Goal: Task Accomplishment & Management: Use online tool/utility

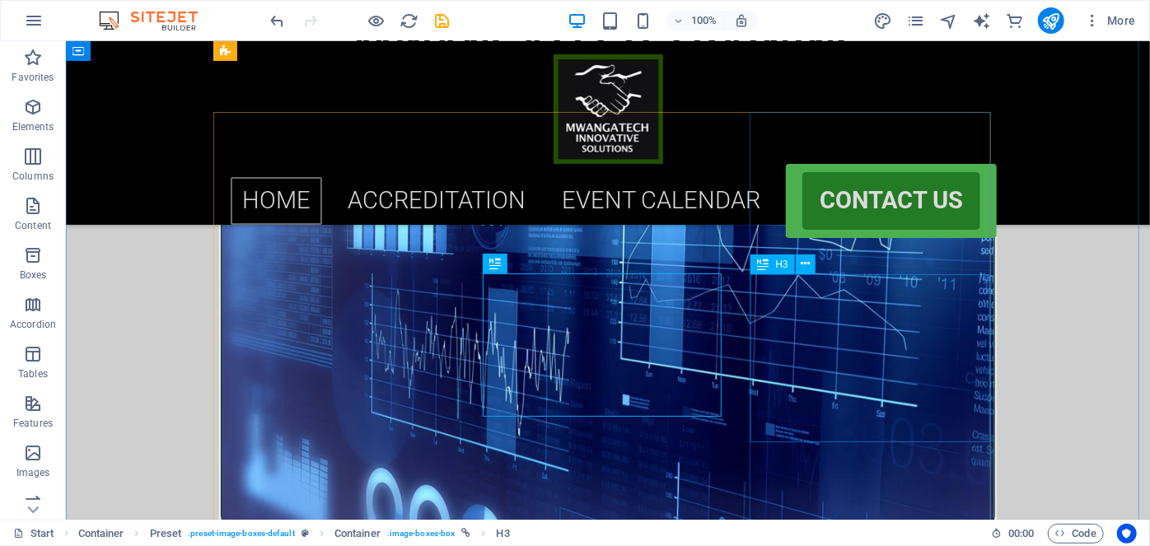
scroll to position [785, 0]
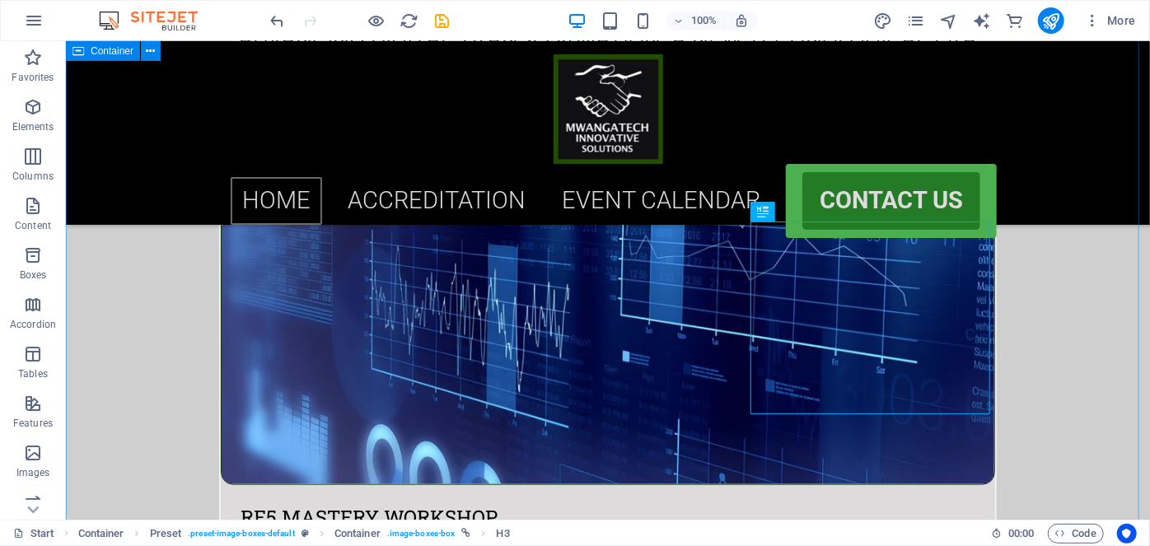
scroll to position [808, 0]
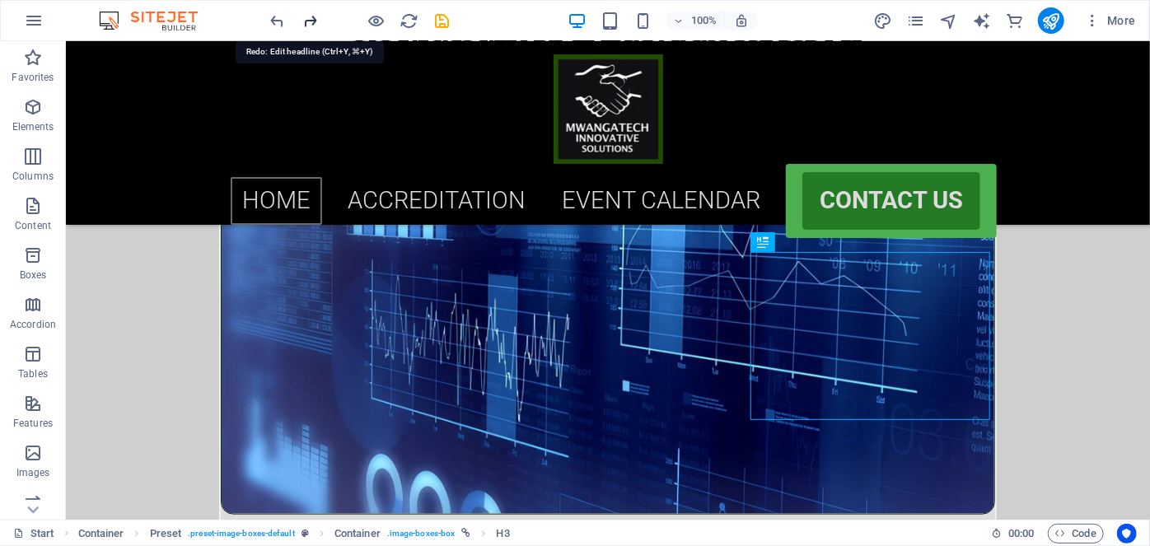
click at [316, 20] on icon "redo" at bounding box center [311, 21] width 19 height 19
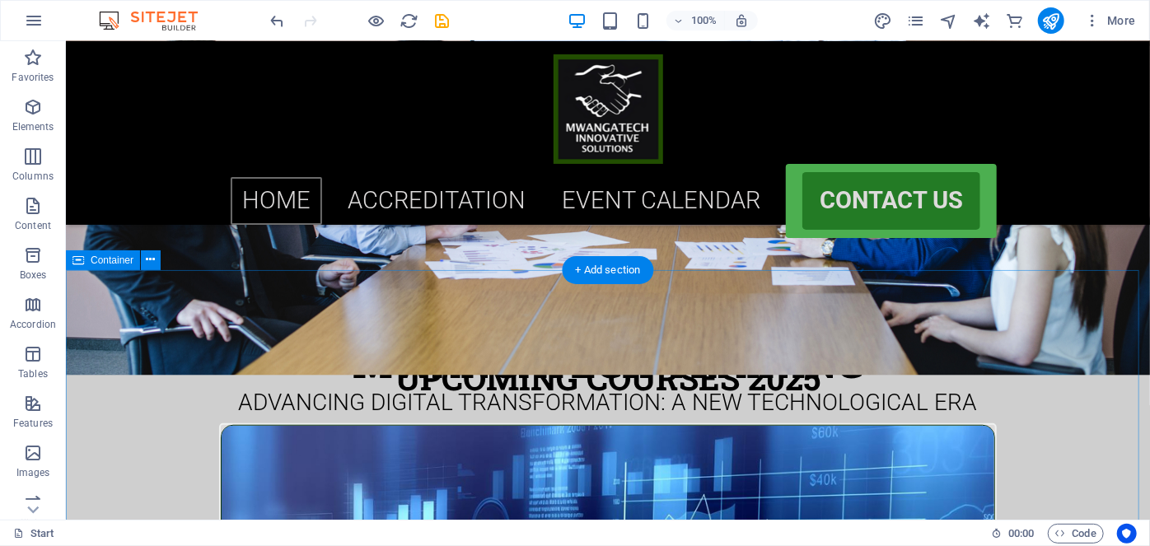
scroll to position [471, 0]
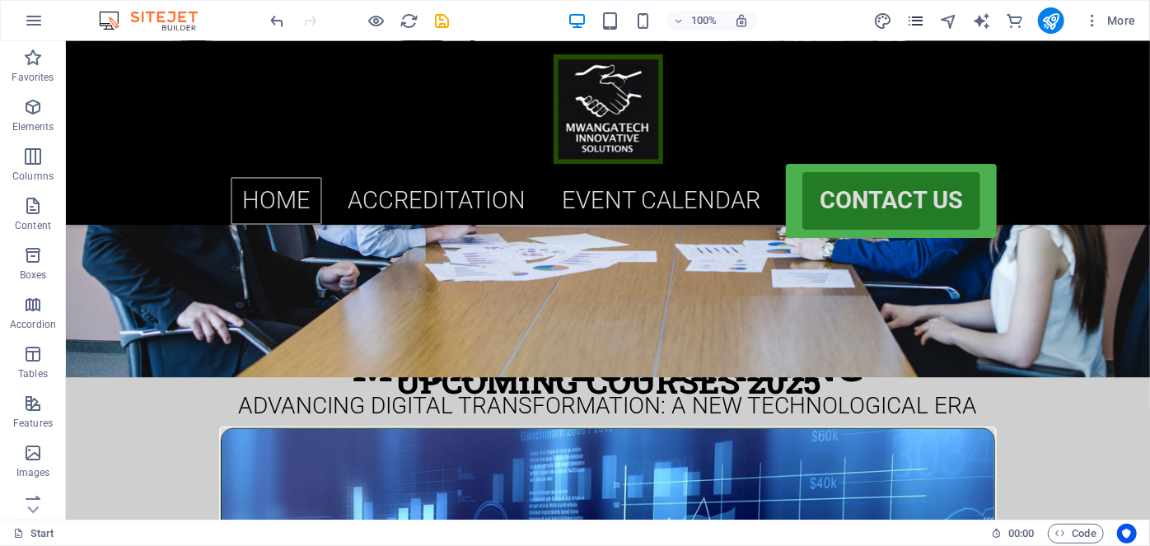
click at [917, 23] on icon "pages" at bounding box center [915, 21] width 19 height 19
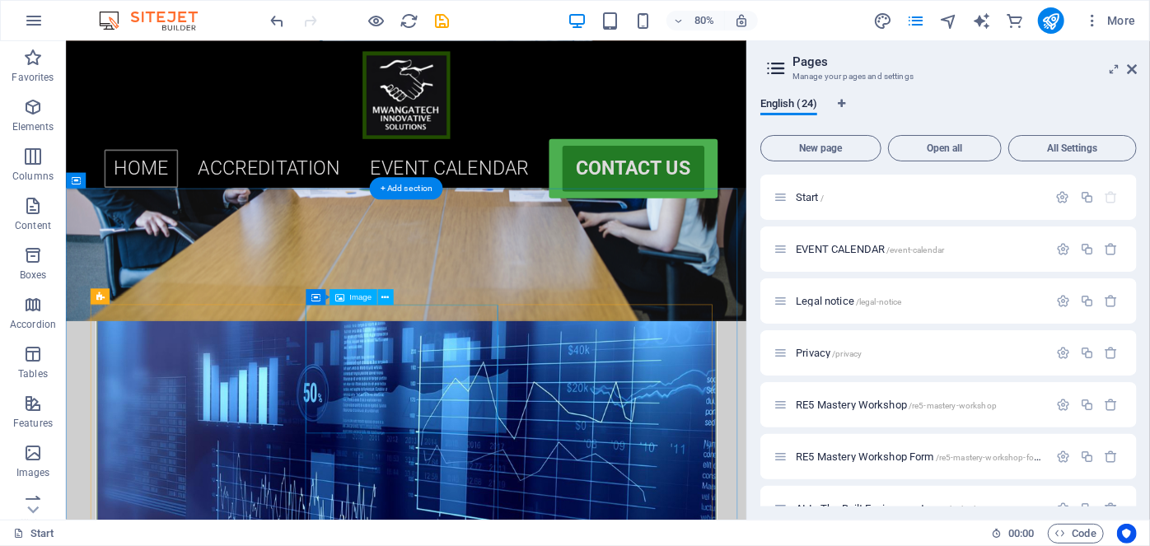
scroll to position [524, 0]
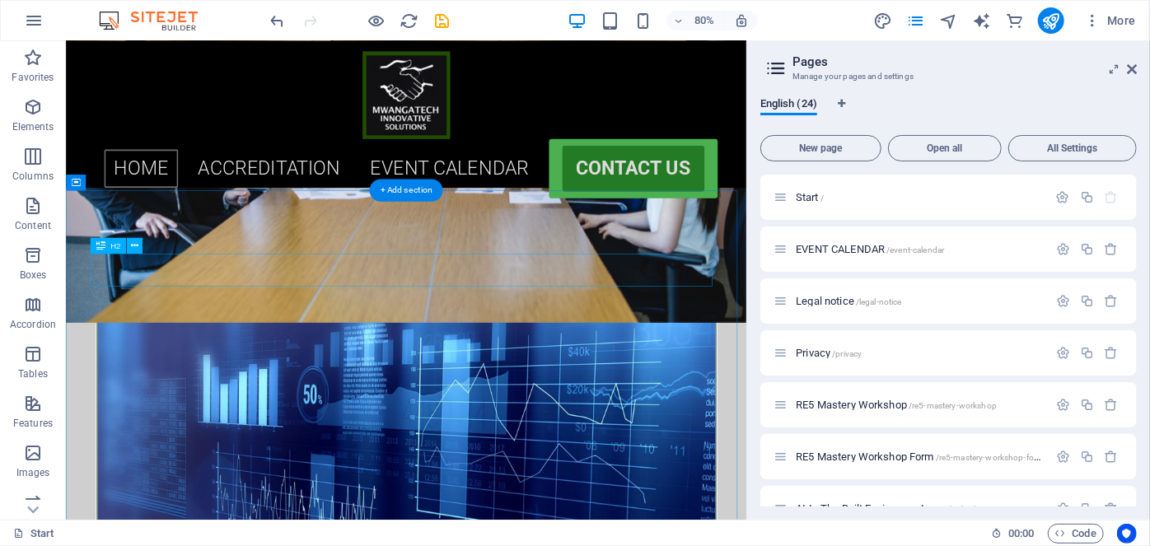
click at [384, 322] on div "UPCOMING COURSES 2025" at bounding box center [491, 327] width 778 height 41
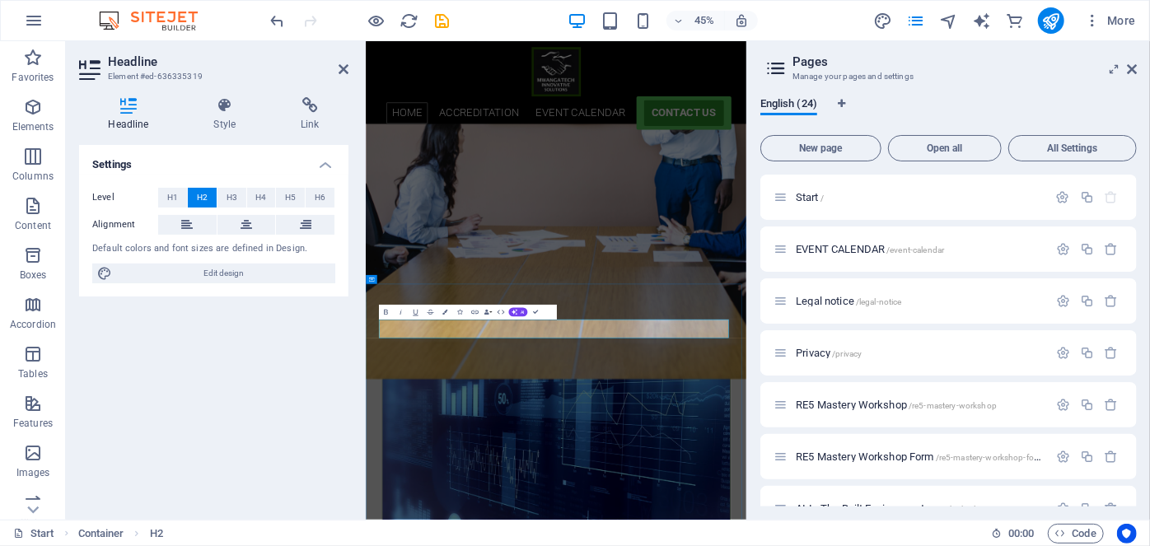
drag, startPoint x: 534, startPoint y: 310, endPoint x: 585, endPoint y: 335, distance: 56.8
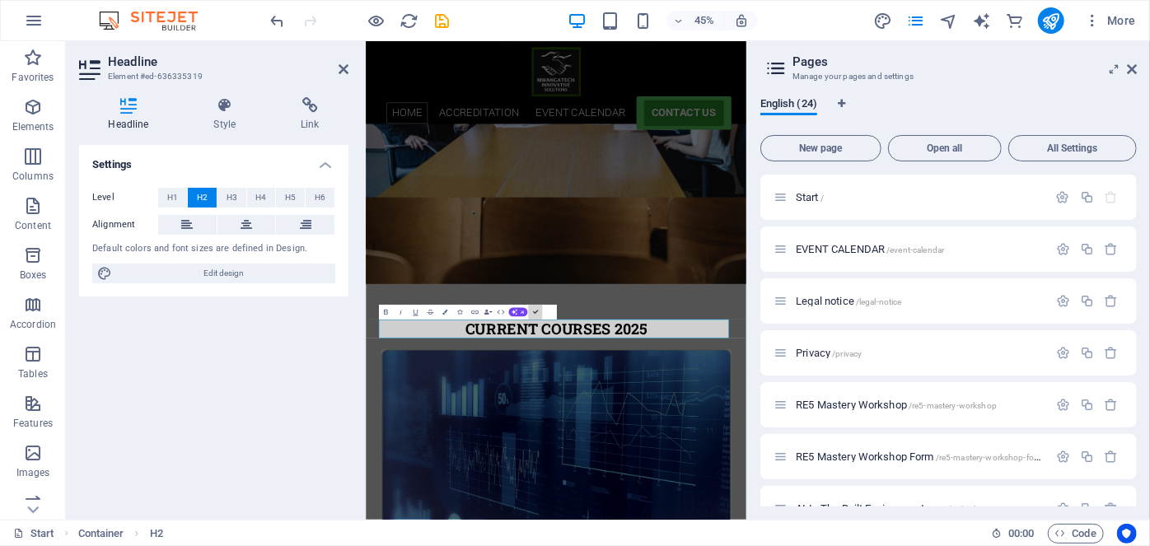
scroll to position [512, 0]
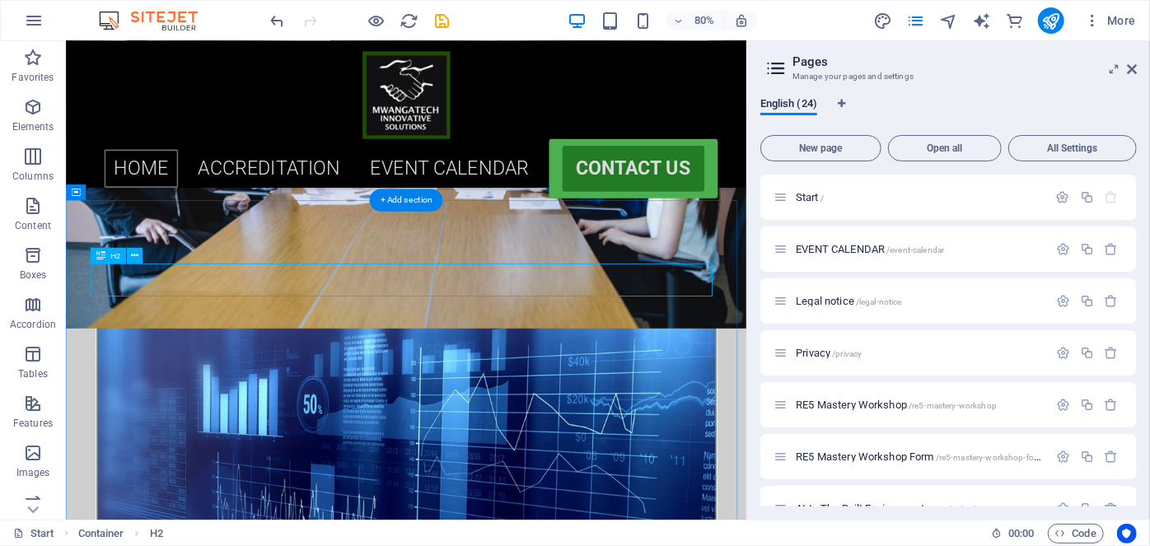
click at [565, 344] on div "Current COURSES 2025" at bounding box center [491, 339] width 778 height 41
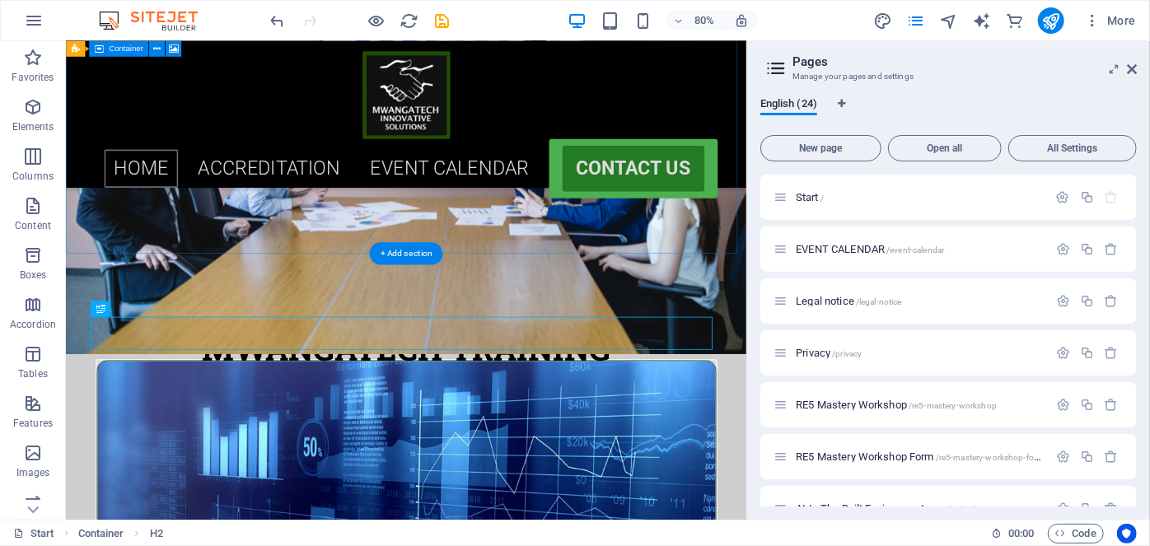
scroll to position [459, 0]
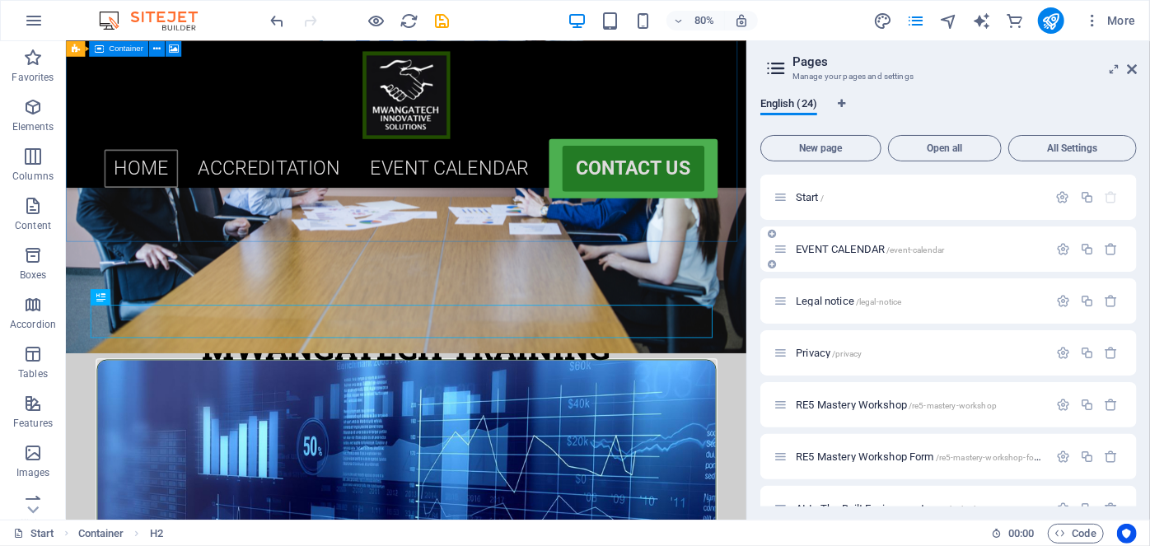
click at [836, 252] on span "EVENT CALENDAR /event-calendar" at bounding box center [870, 249] width 148 height 12
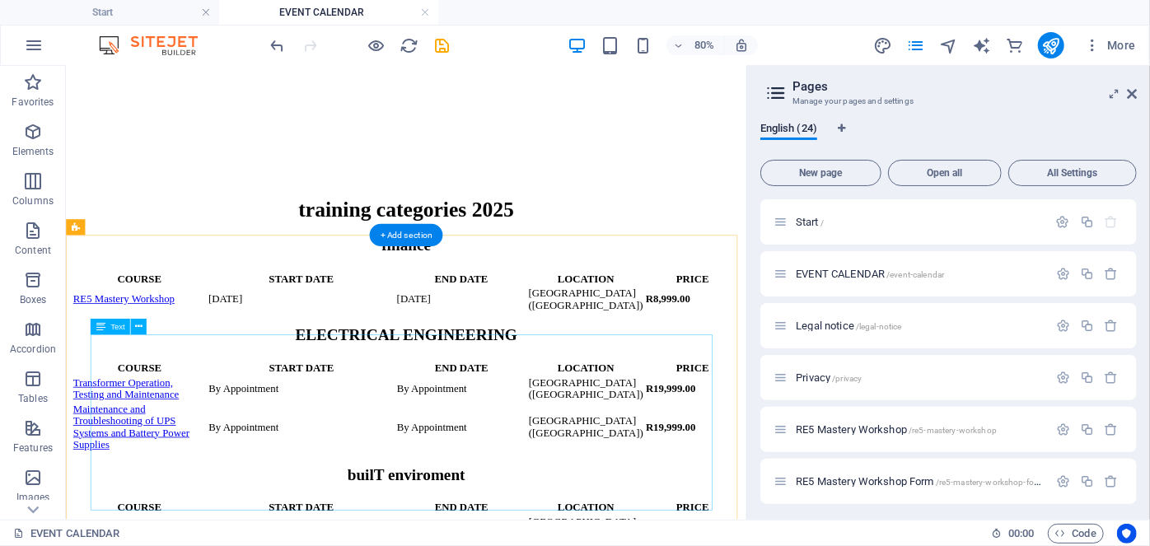
scroll to position [300, 0]
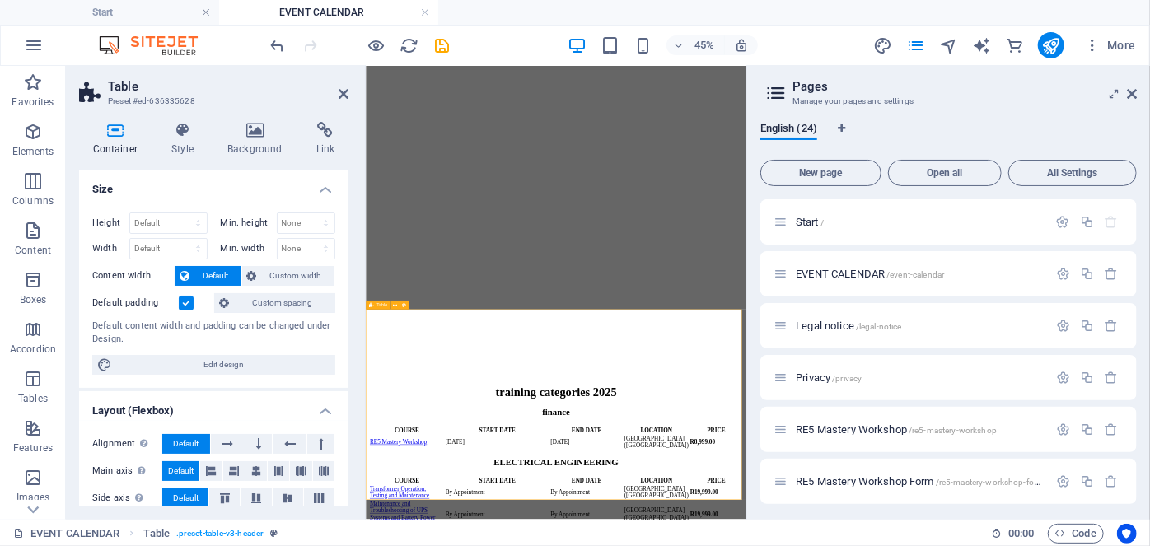
scroll to position [316, 0]
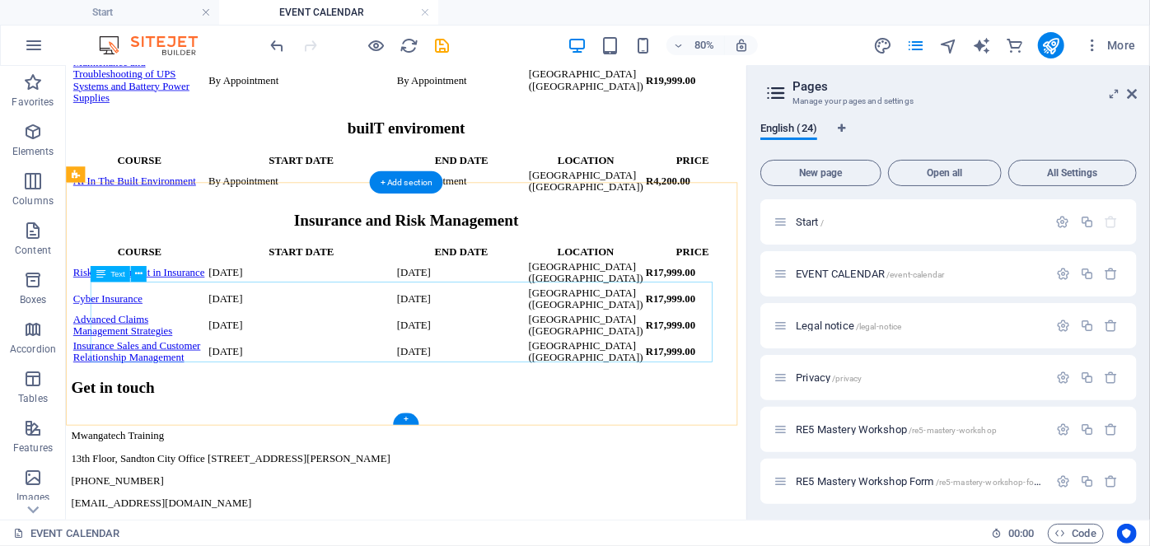
scroll to position [900, 0]
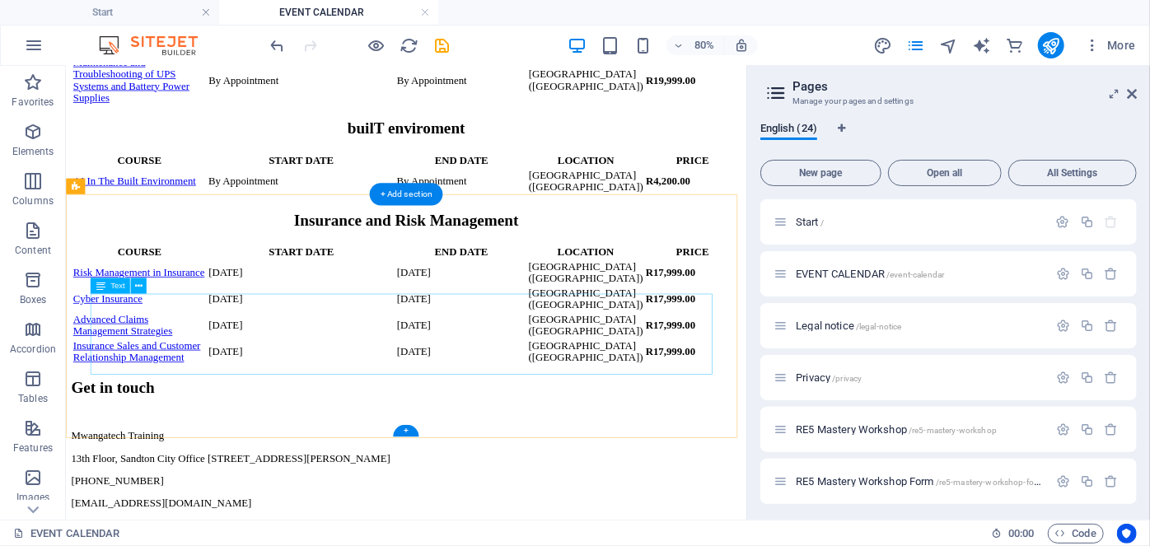
click at [185, 227] on div "COURSE START DATE END DATE LOCATION PRICE AI In The Built Environment By Appoin…" at bounding box center [491, 200] width 838 height 53
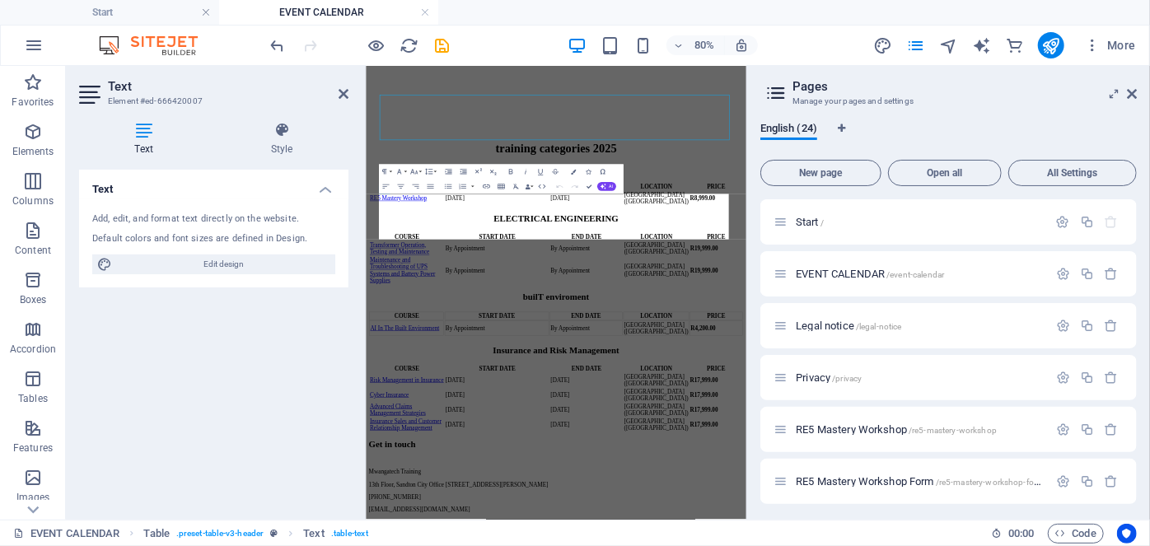
scroll to position [1121, 0]
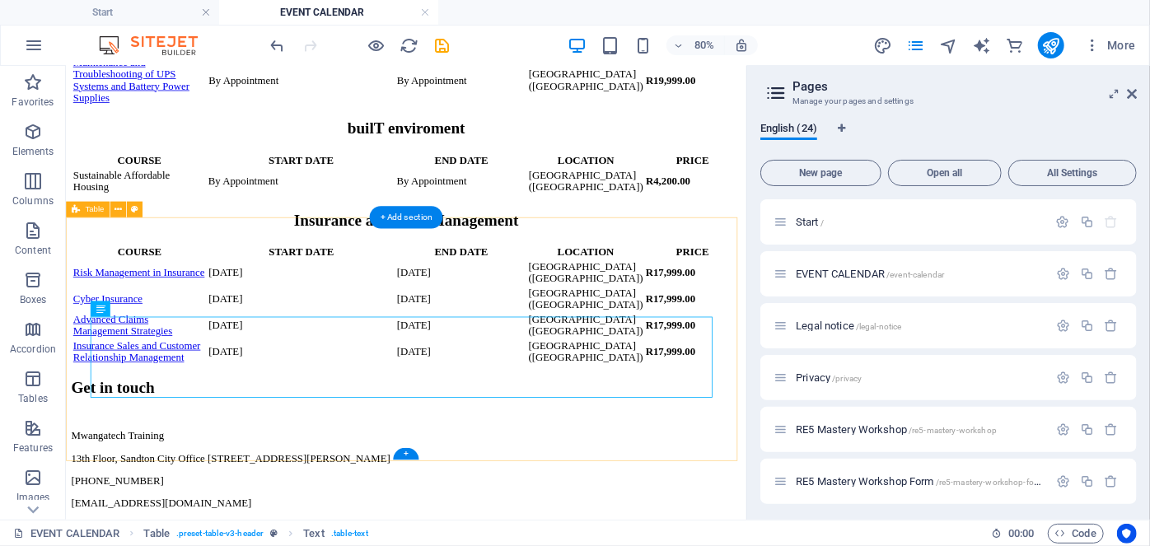
scroll to position [871, 0]
click at [438, 227] on div "COURSE START DATE END DATE LOCATION PRICE Sustainable Affordable Housing By App…" at bounding box center [491, 200] width 838 height 53
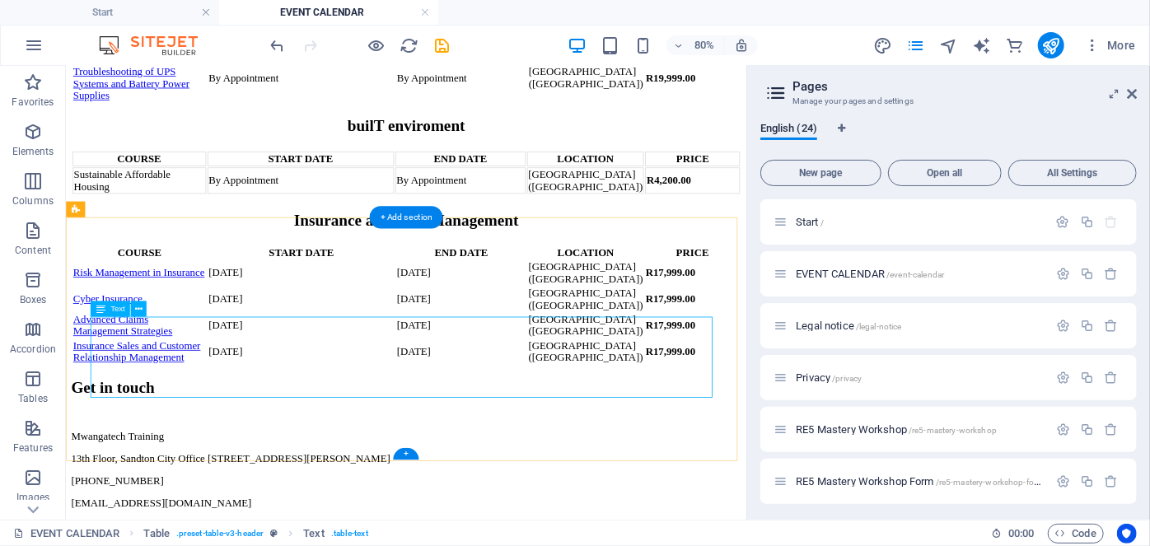
scroll to position [1092, 0]
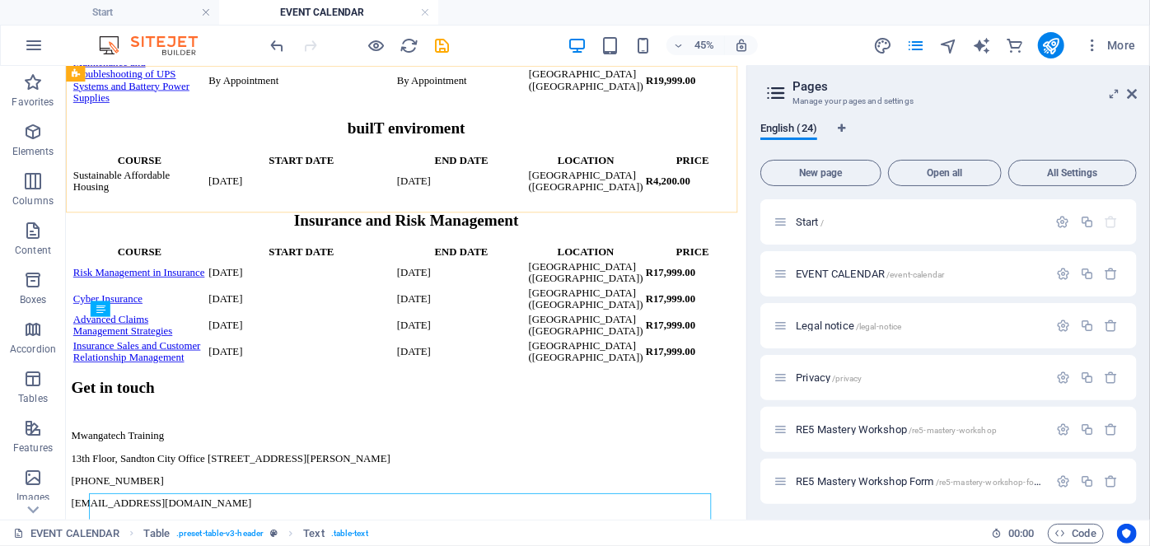
scroll to position [871, 0]
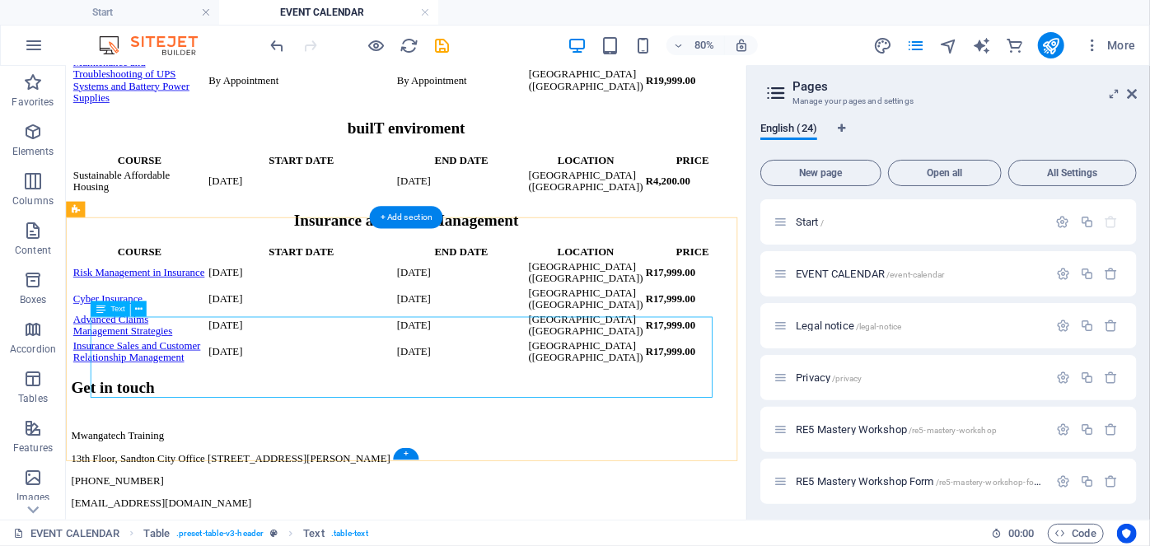
drag, startPoint x: 846, startPoint y: 445, endPoint x: 831, endPoint y: 413, distance: 35.4
click at [831, 227] on div "COURSE START DATE END DATE LOCATION PRICE Sustainable Affordable Housing 16 Feb…" at bounding box center [491, 200] width 838 height 53
click at [845, 227] on div "COURSE START DATE END DATE LOCATION PRICE Sustainable Affordable Housing 16 Feb…" at bounding box center [491, 200] width 838 height 53
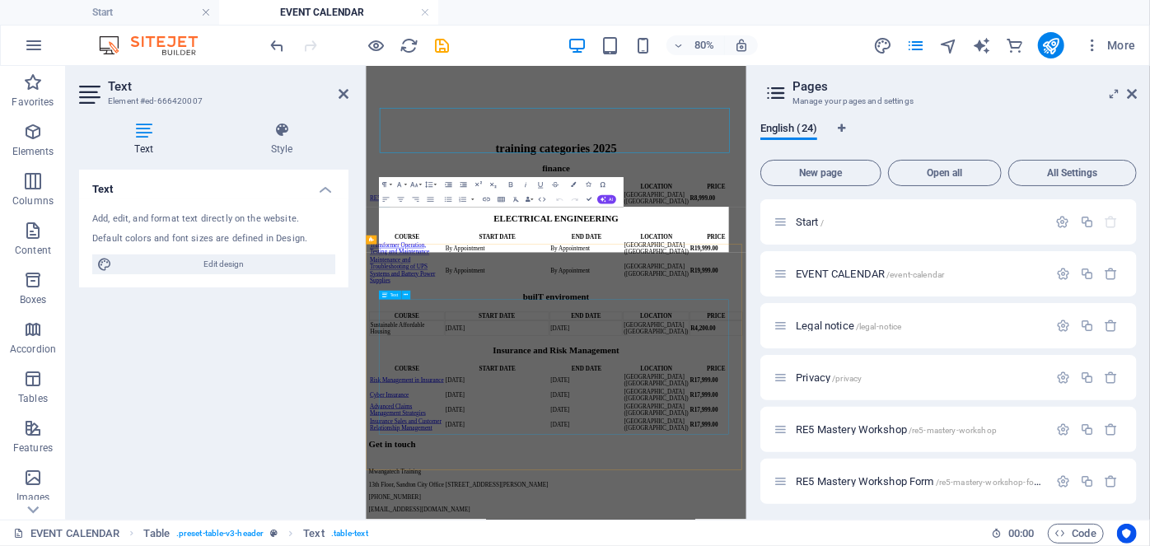
scroll to position [1092, 0]
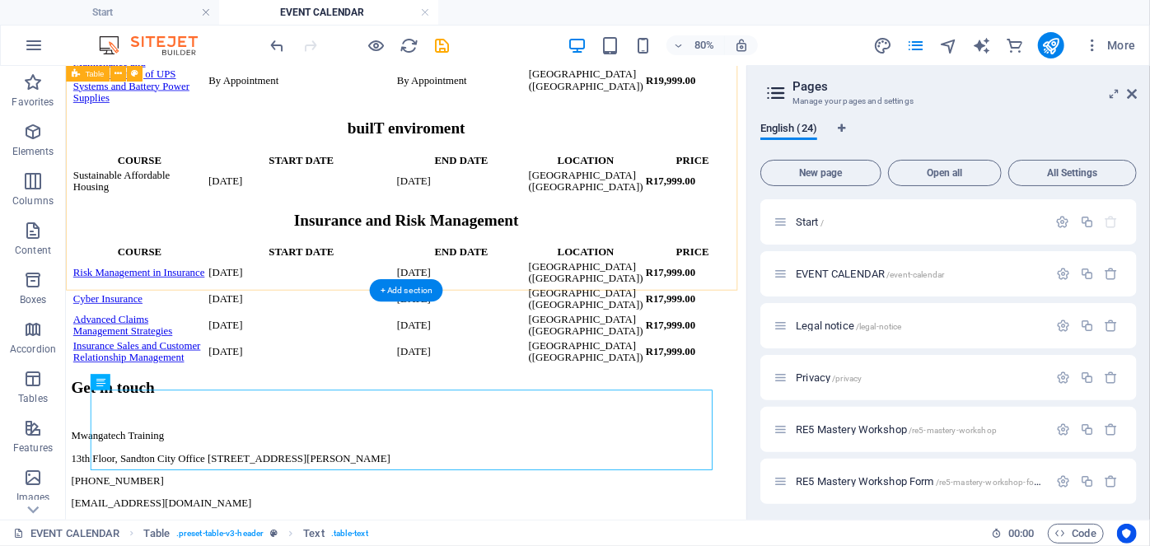
scroll to position [771, 0]
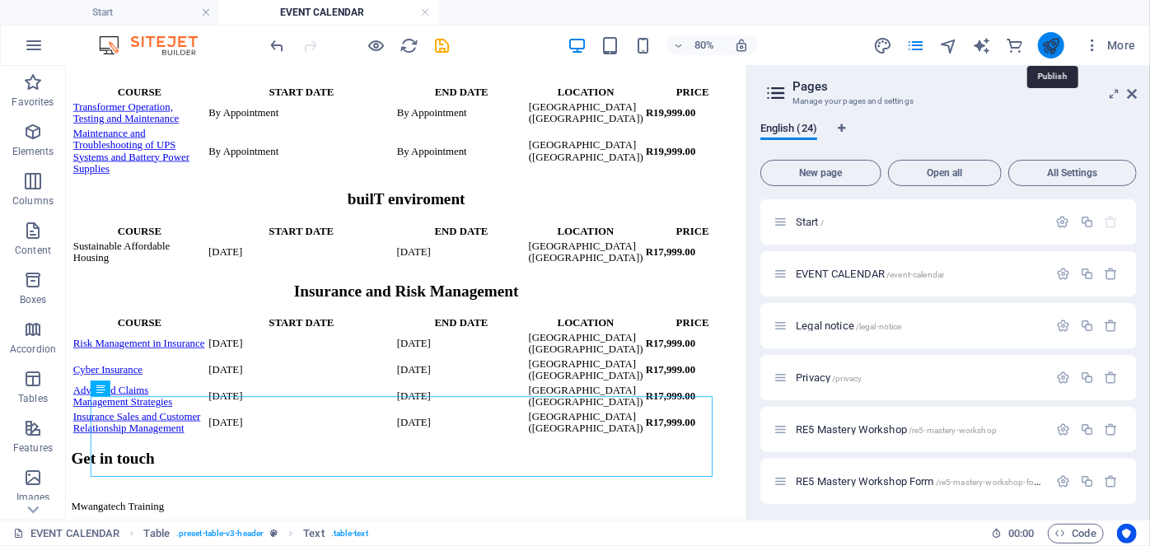
click at [1048, 53] on icon "publish" at bounding box center [1051, 45] width 19 height 19
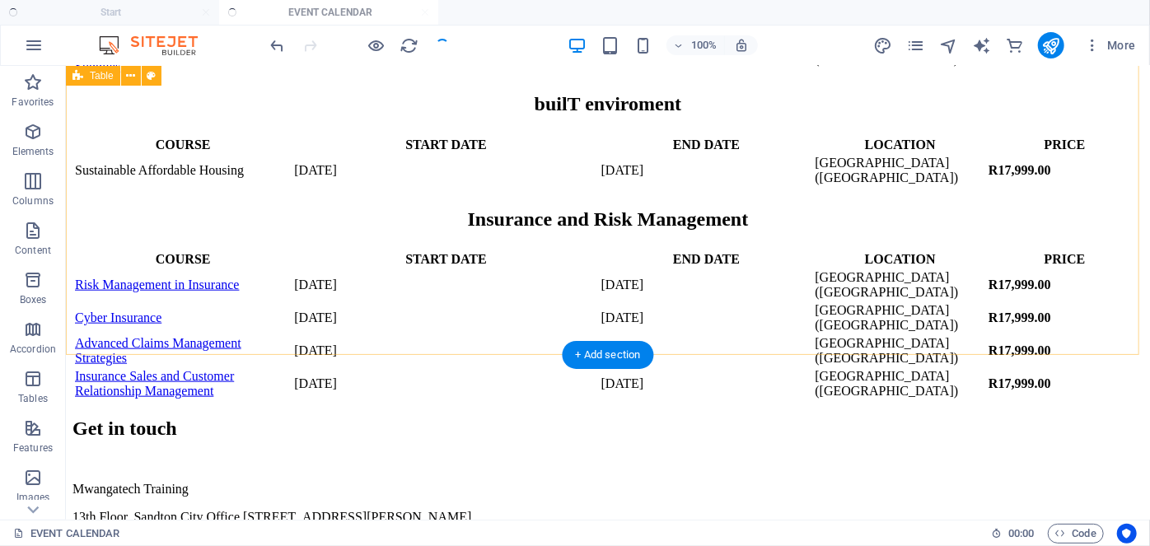
scroll to position [714, 0]
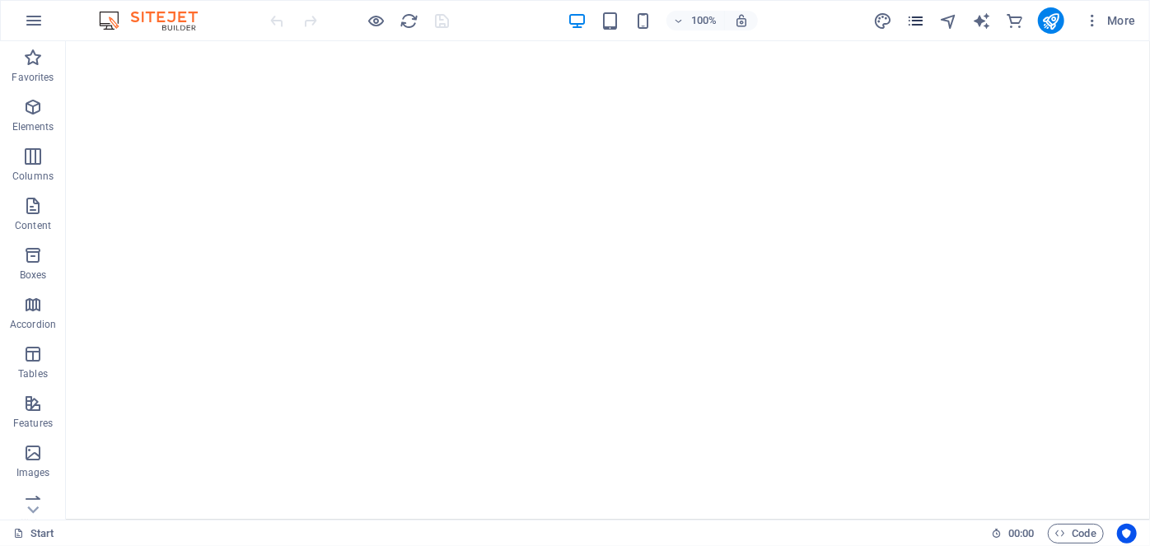
click at [910, 16] on icon "pages" at bounding box center [915, 21] width 19 height 19
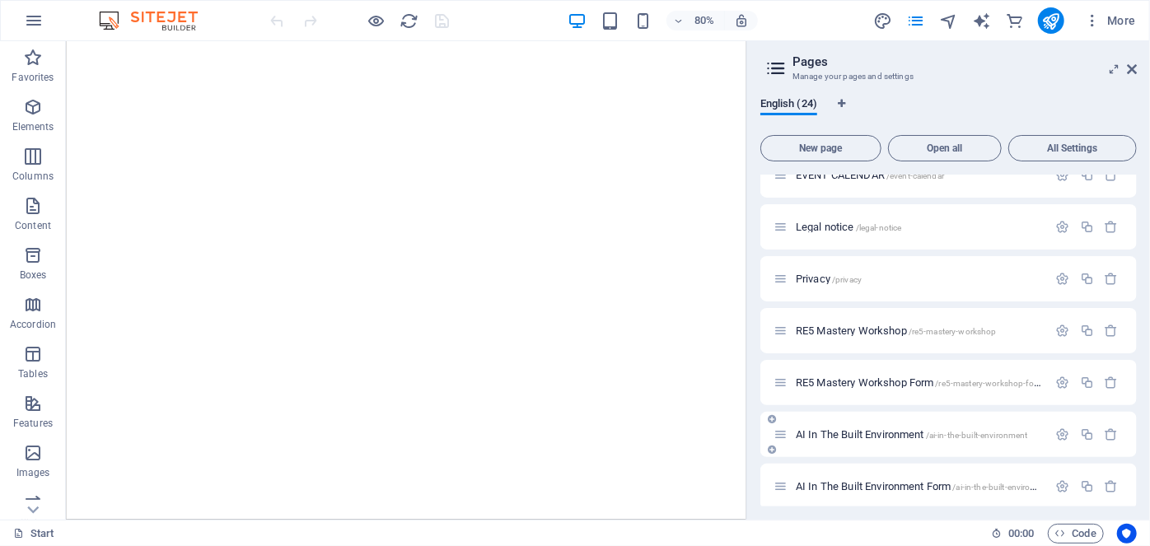
scroll to position [86, 0]
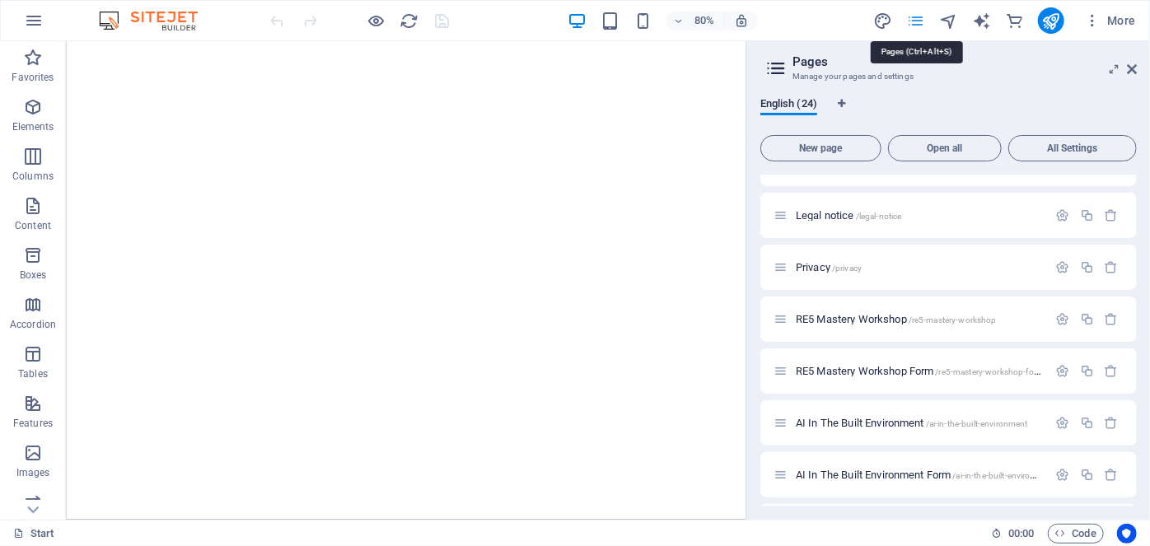
click at [912, 21] on icon "pages" at bounding box center [915, 21] width 19 height 19
click at [841, 418] on span "AI In The Built Environment /ai-in-the-built-environment" at bounding box center [912, 423] width 232 height 12
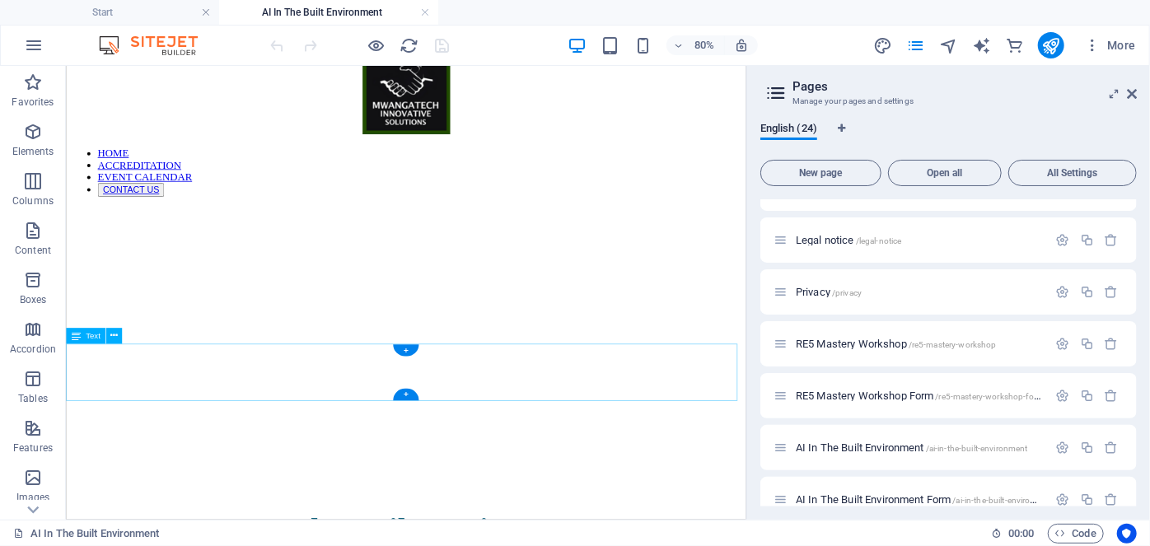
scroll to position [0, 0]
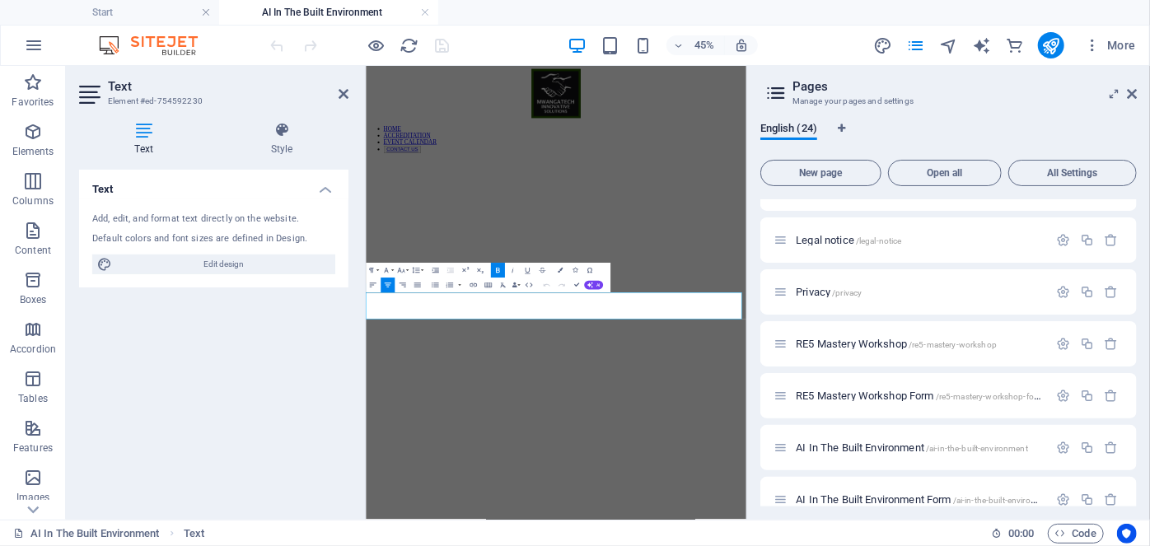
drag, startPoint x: 1028, startPoint y: 594, endPoint x: 568, endPoint y: 604, distance: 460.7
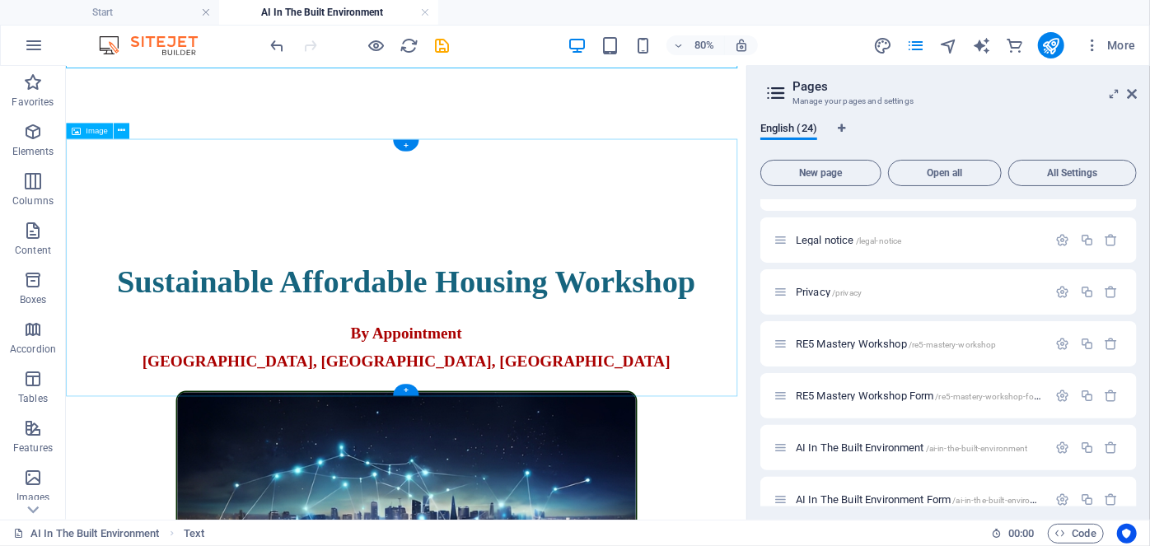
scroll to position [352, 0]
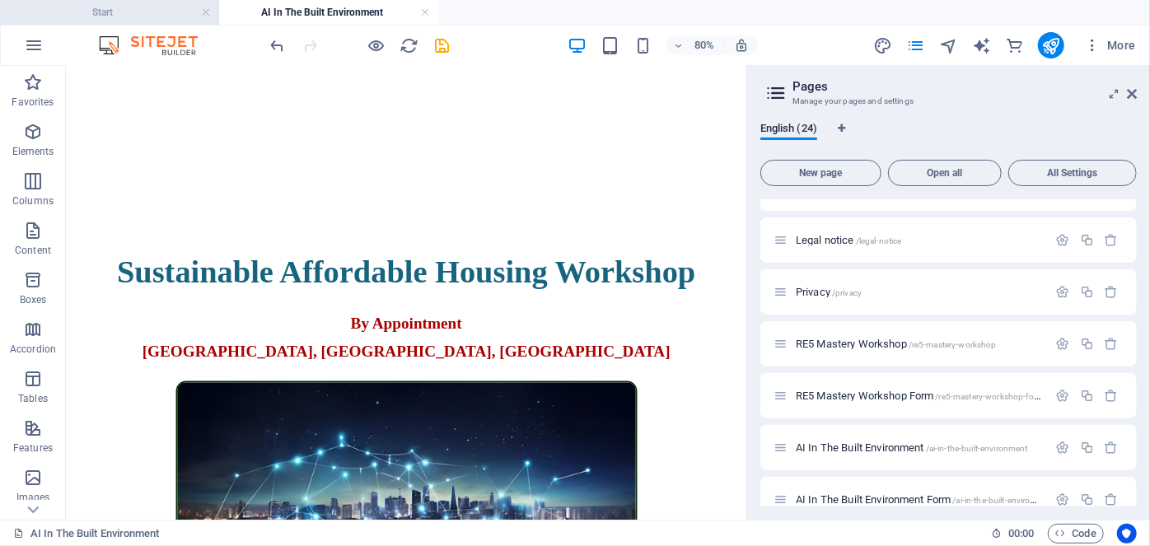
click at [163, 13] on h4 "Start" at bounding box center [109, 12] width 219 height 18
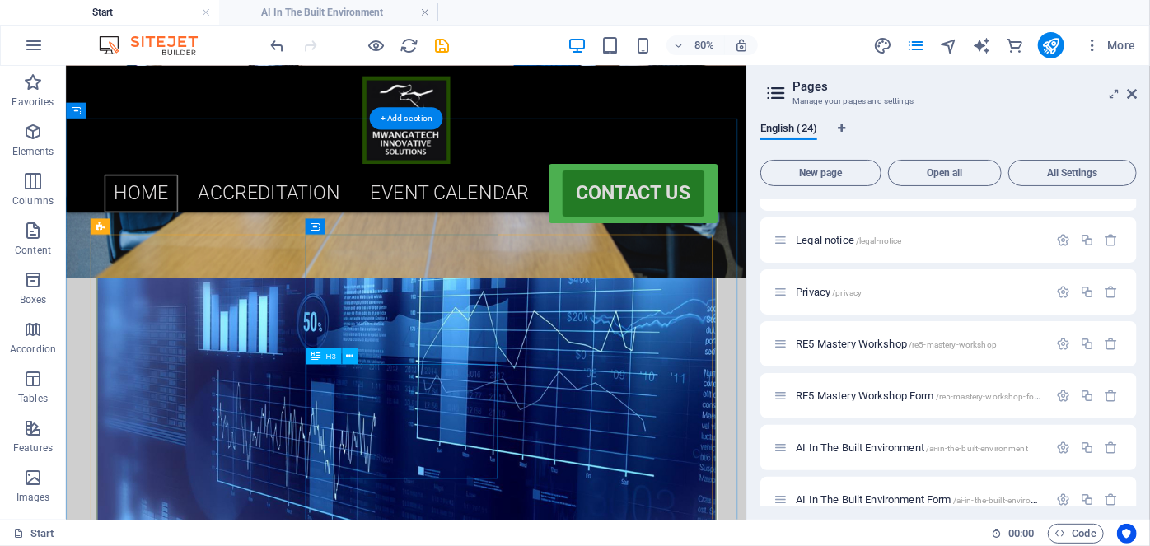
scroll to position [644, 0]
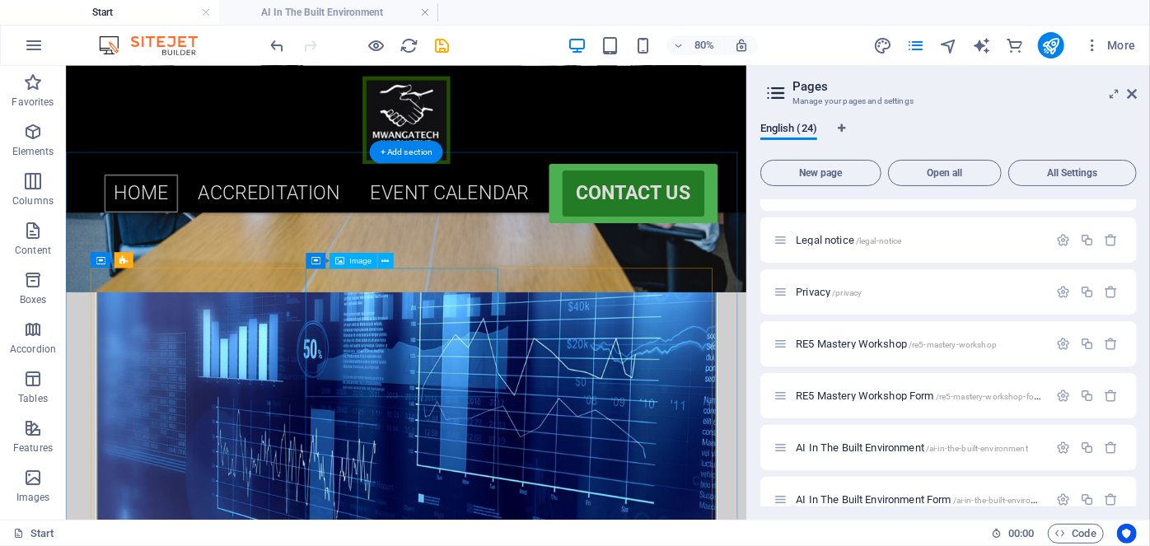
scroll to position [603, 0]
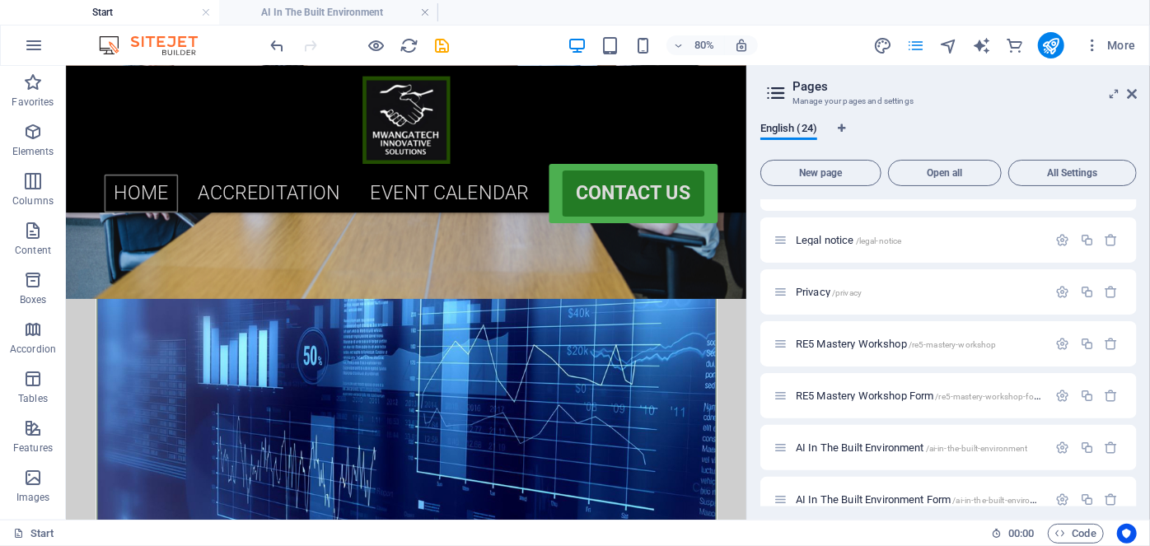
click at [907, 44] on icon "pages" at bounding box center [915, 45] width 19 height 19
click at [844, 452] on span "AI In The Built Environment /ai-in-the-built-environment" at bounding box center [912, 448] width 232 height 12
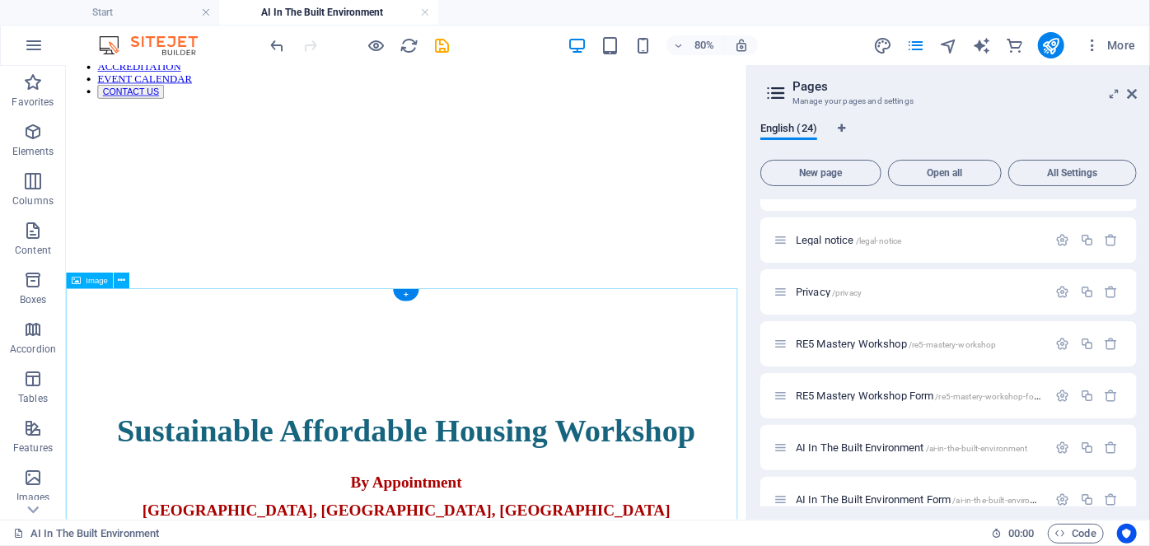
scroll to position [0, 0]
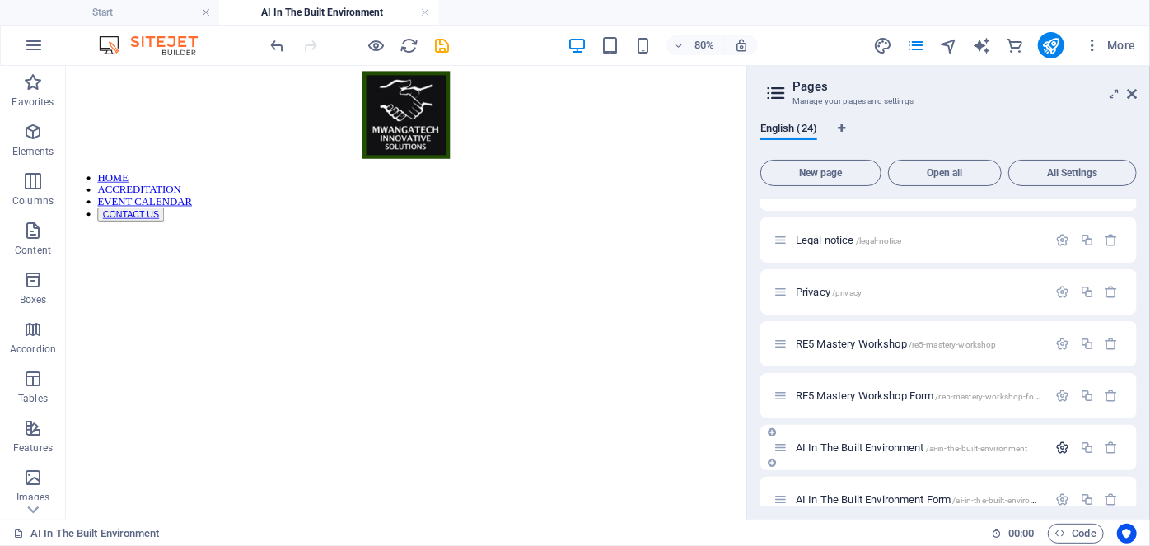
click at [1059, 448] on icon "button" at bounding box center [1063, 448] width 14 height 14
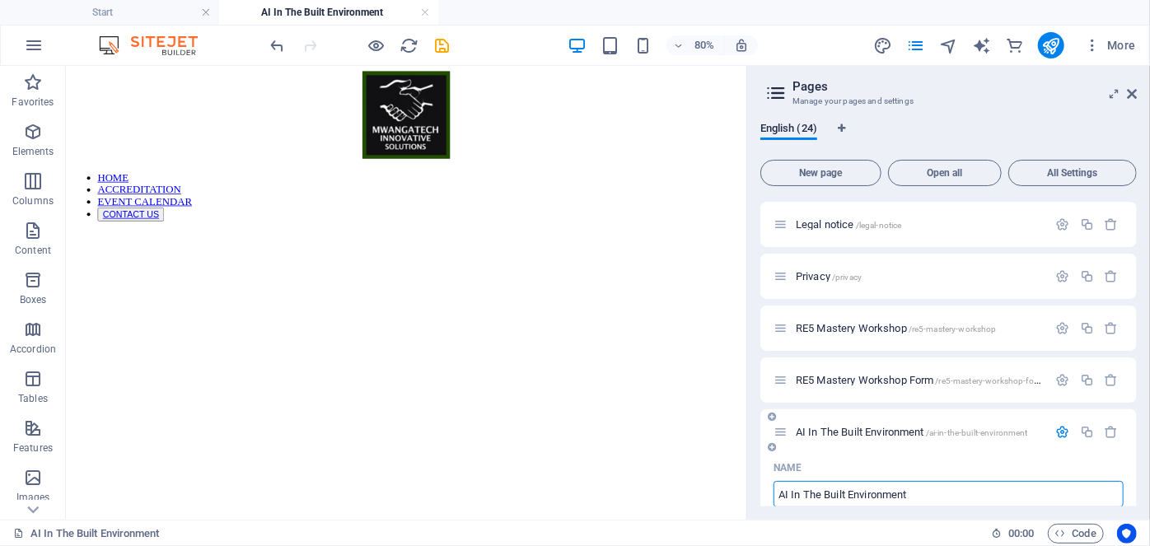
click at [920, 492] on input "AI In The Built Environment" at bounding box center [949, 494] width 350 height 26
type input "AI In T"
type input "/ai-in-the-built-environme"
type input "AI In The Built Environme"
type input "A"
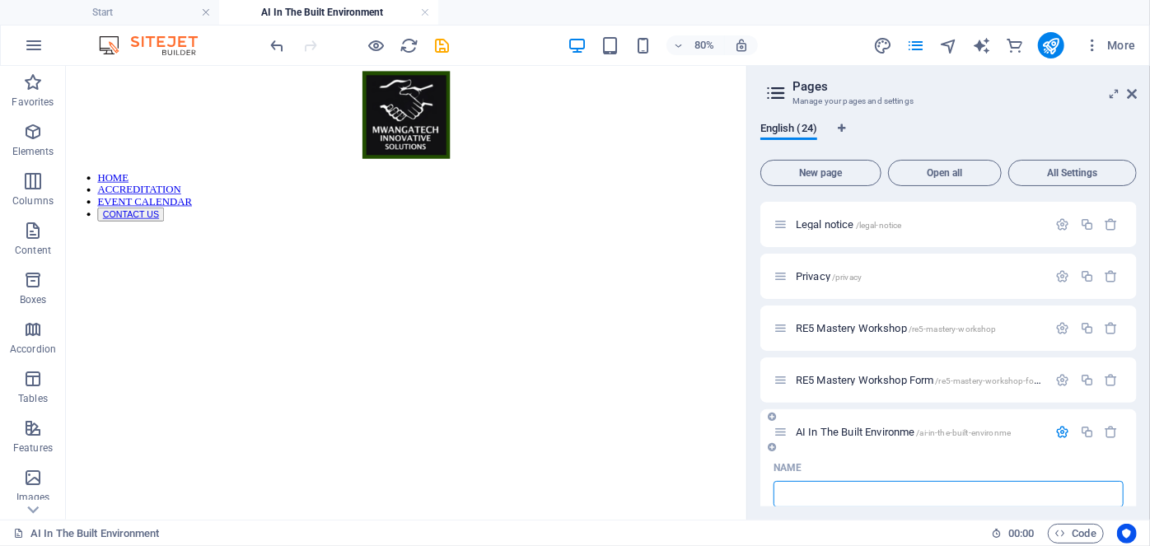
type input "S"
type input "/"
type input "Sustainable"
type input "/sustainable"
type input "Sustainable"
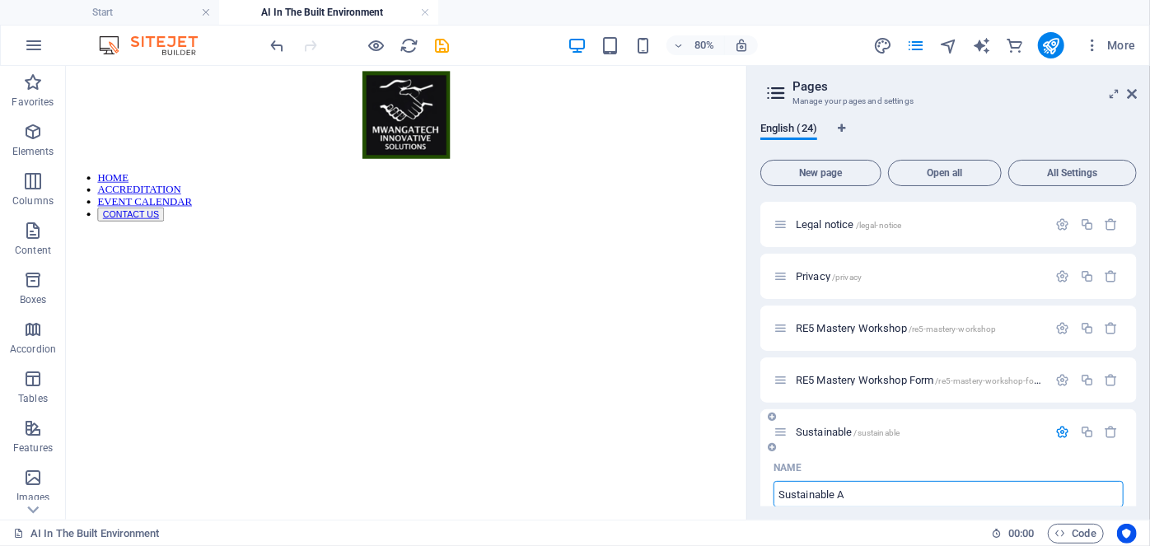
type input "Sustainable A"
type input "/sustainable-a"
type input "Sustainable A"
type input "Sustainable Affordable H"
type input "/sustainable-affordable"
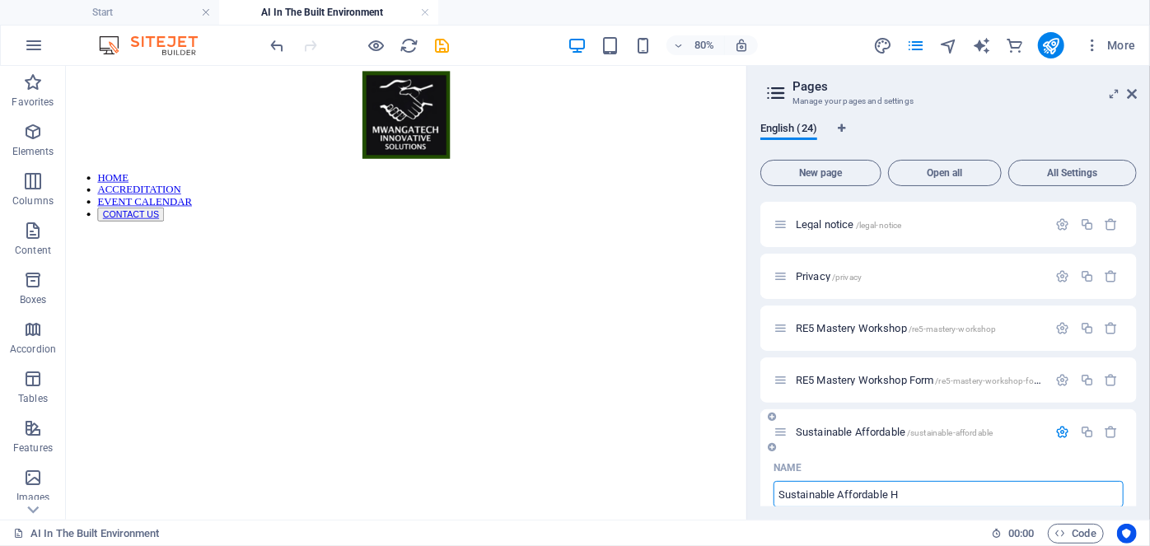
type input "Sustainable Affordable"
type input "Sustainable Affordable Housing Wo"
type input "/sustainable-affordable-housing-wokr"
type input "Sustainable Affordable Housing Wokr"
type input "Sustainable Affordable Housing Wo"
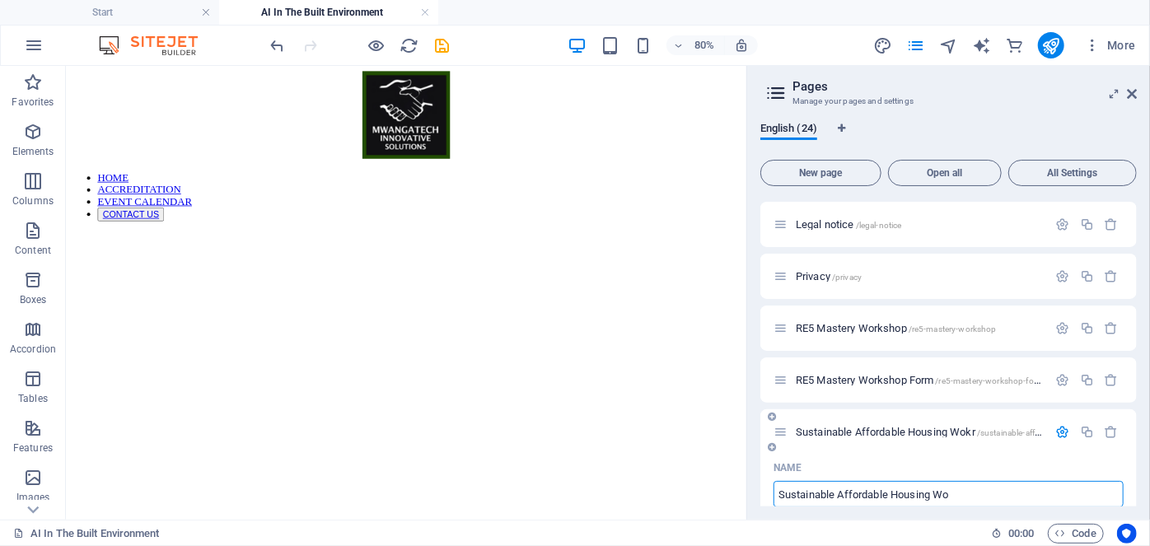
type input "/sustainable-affordable-housing-wo"
type input "Sustainable Affordable Housing Wo"
type input "Sustainable Affordable Housing Workshop"
type input "/sustainable-affordable-housing-workshop"
type input "Sustainable Affordable Housing Workshop"
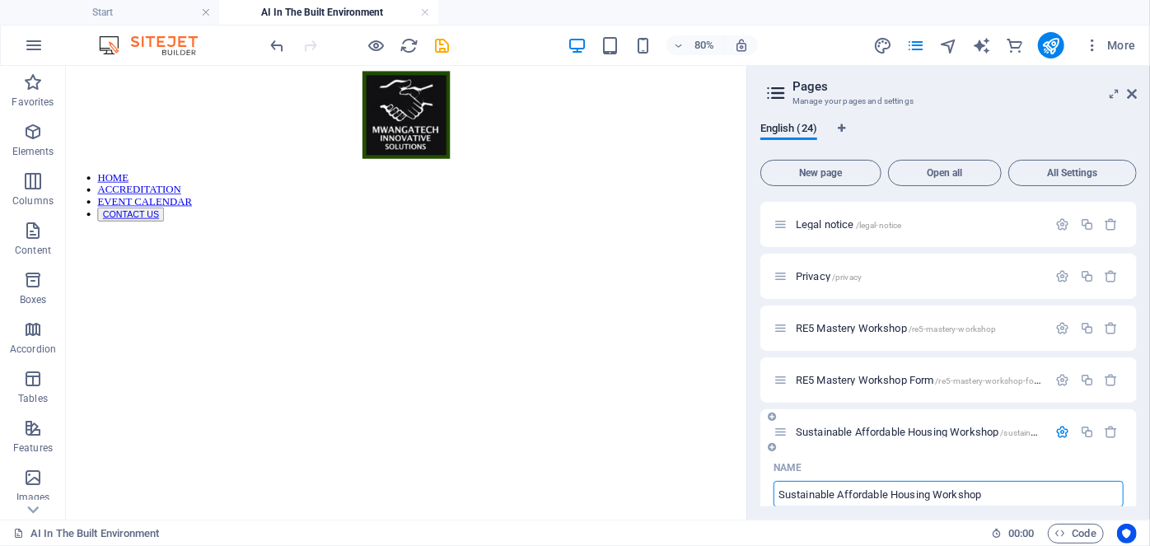
scroll to position [127, 0]
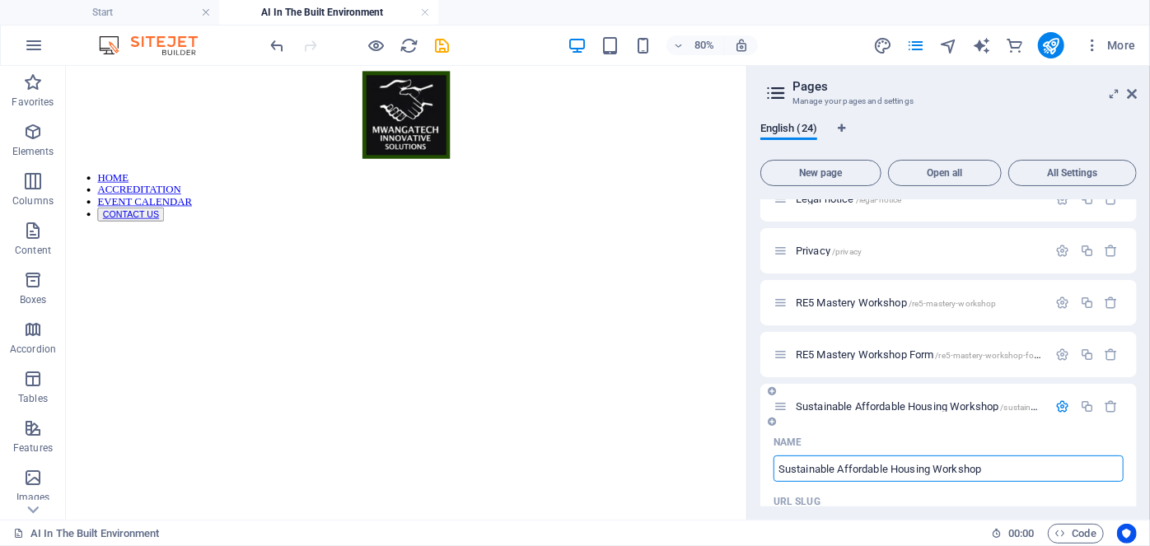
type input "Sustainable Affordable Housing Workshop"
click at [936, 429] on div "Name" at bounding box center [949, 442] width 350 height 26
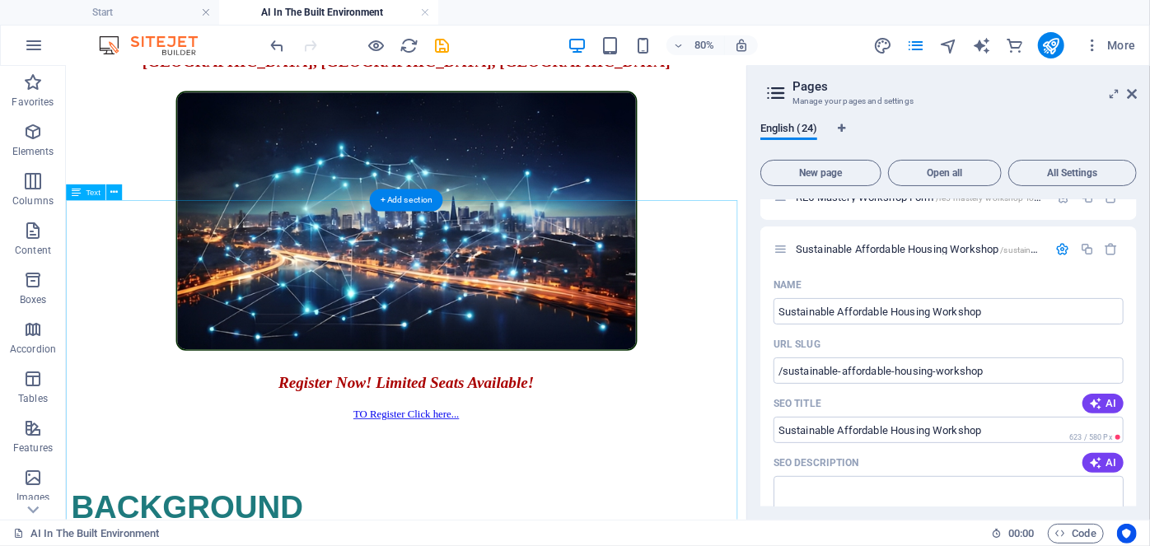
scroll to position [716, 0]
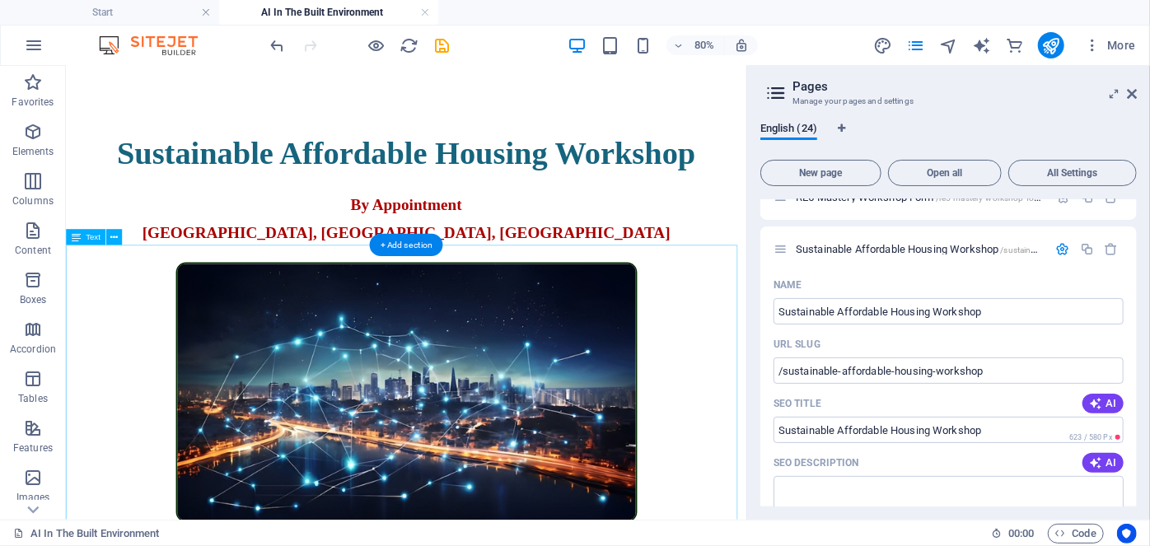
scroll to position [674, 0]
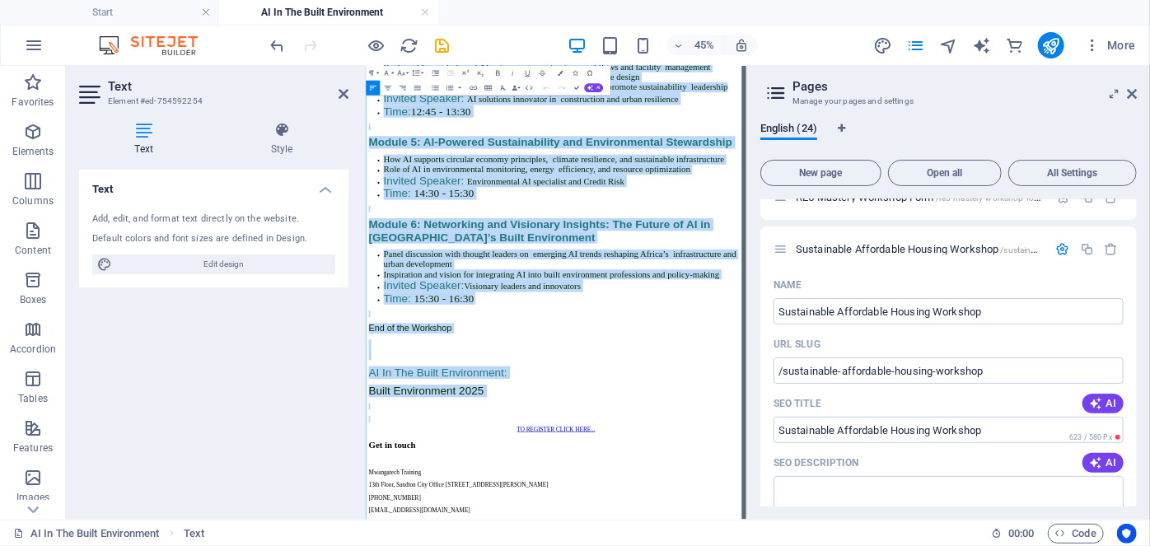
scroll to position [4580, 0]
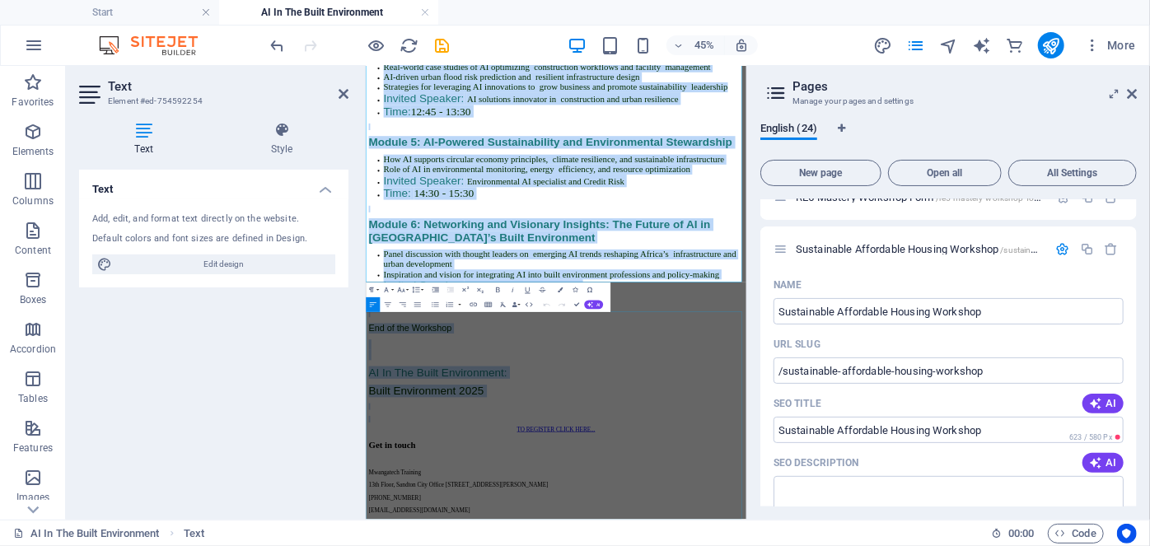
drag, startPoint x: 375, startPoint y: 353, endPoint x: 954, endPoint y: 1009, distance: 875.7
copy div "LOREMIPSUM Do sitamet consec adipiscinge sed doeiu temporincid utla, Etdolo’m a…"
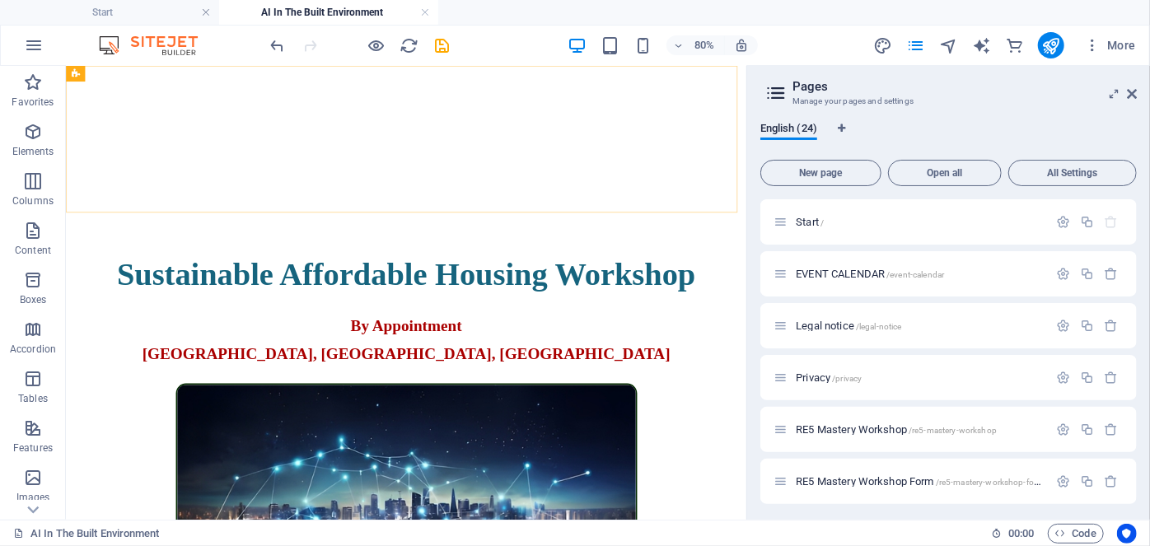
scroll to position [0, 0]
click at [152, 16] on h4 "Start" at bounding box center [109, 12] width 219 height 18
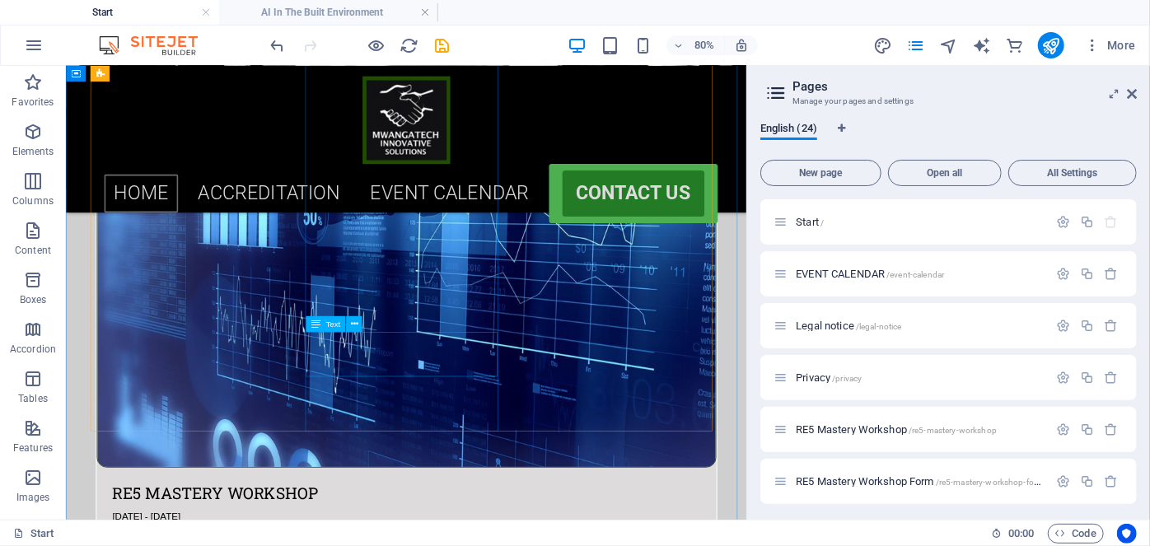
scroll to position [883, 0]
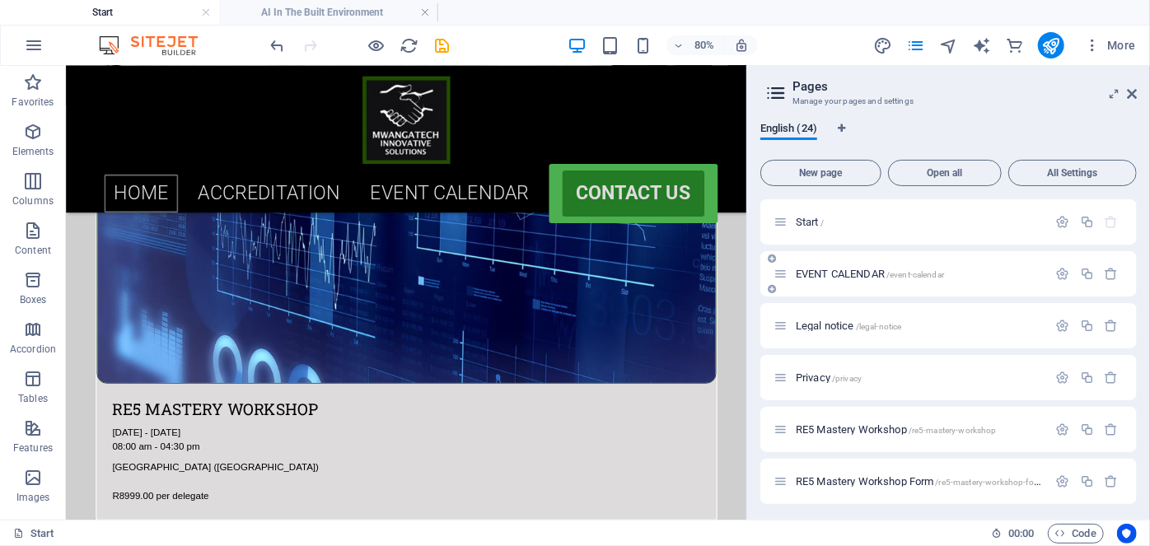
click at [845, 278] on span "EVENT CALENDAR /event-calendar" at bounding box center [870, 274] width 148 height 12
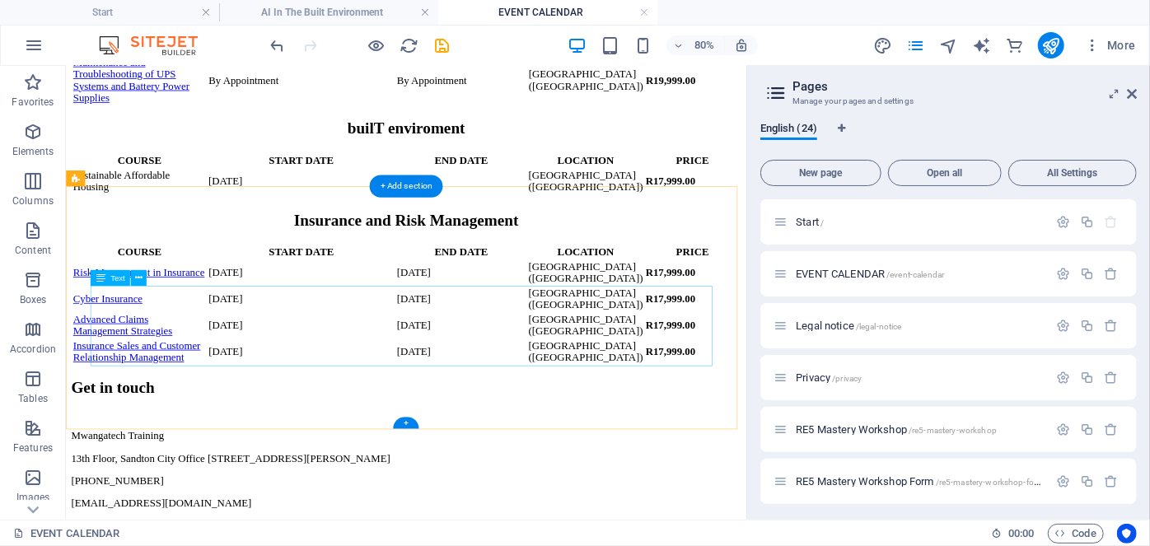
scroll to position [918, 0]
click at [144, 227] on div "COURSE START DATE END DATE LOCATION PRICE Sustainable Affordable Housing [DATE]…" at bounding box center [491, 200] width 838 height 53
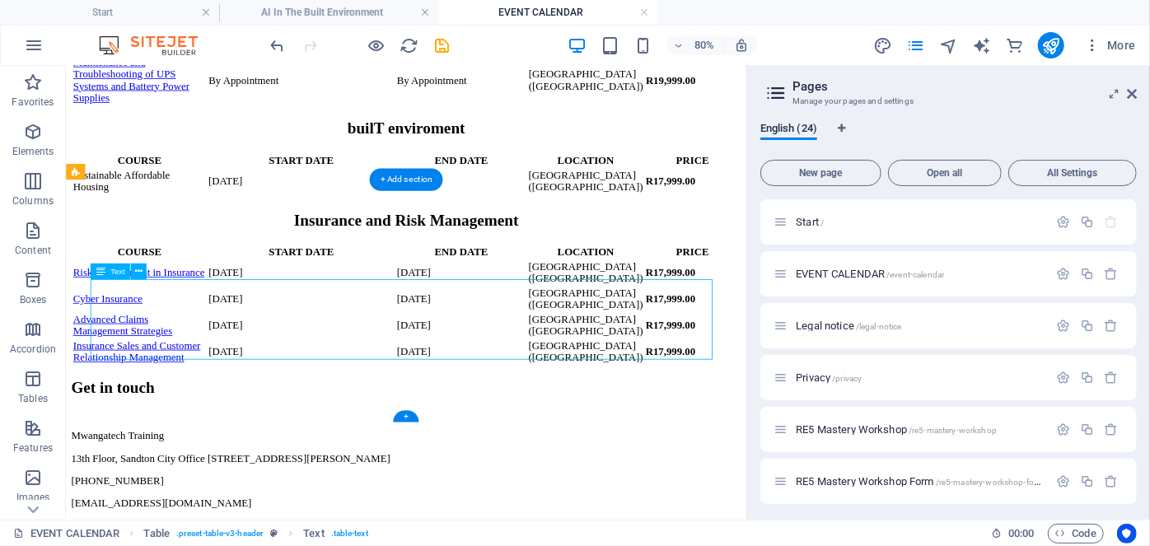
click at [142, 227] on div "COURSE START DATE END DATE LOCATION PRICE Sustainable Affordable Housing [DATE]…" at bounding box center [491, 200] width 838 height 53
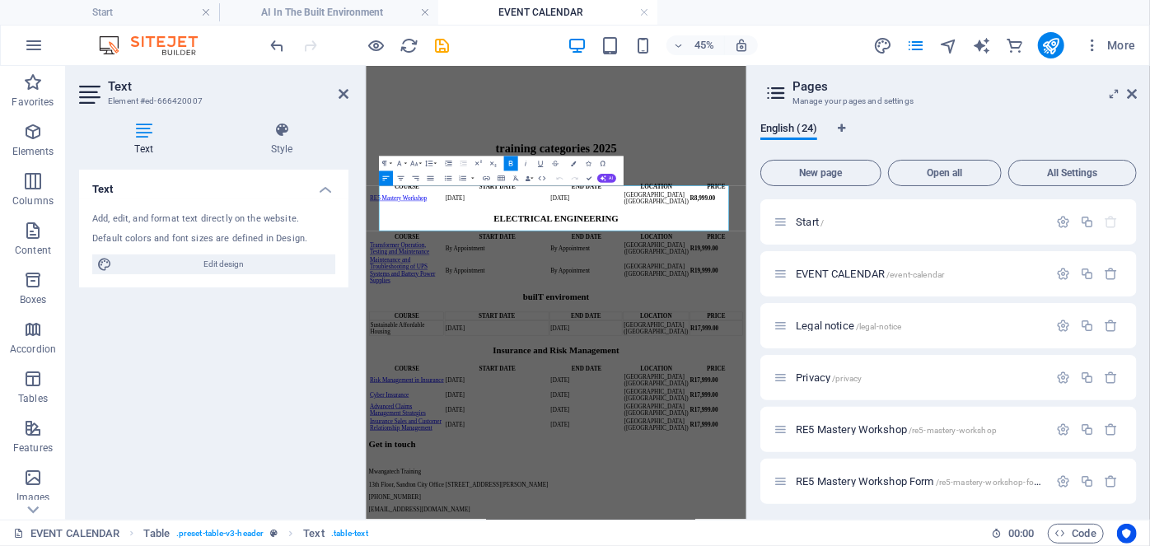
scroll to position [1139, 0]
drag, startPoint x: 468, startPoint y: 411, endPoint x: 395, endPoint y: 389, distance: 76.6
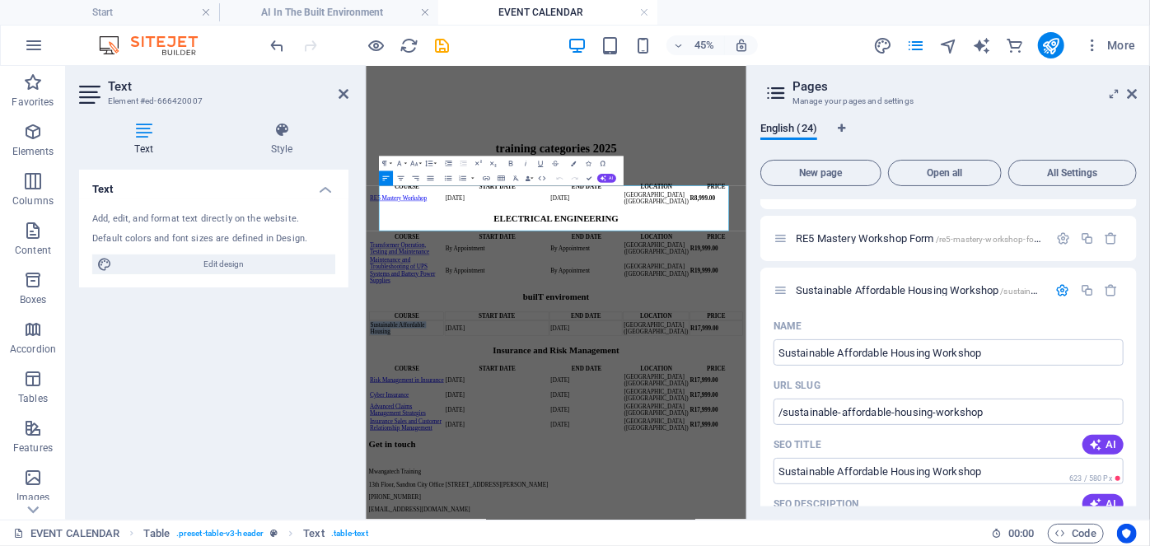
scroll to position [251, 0]
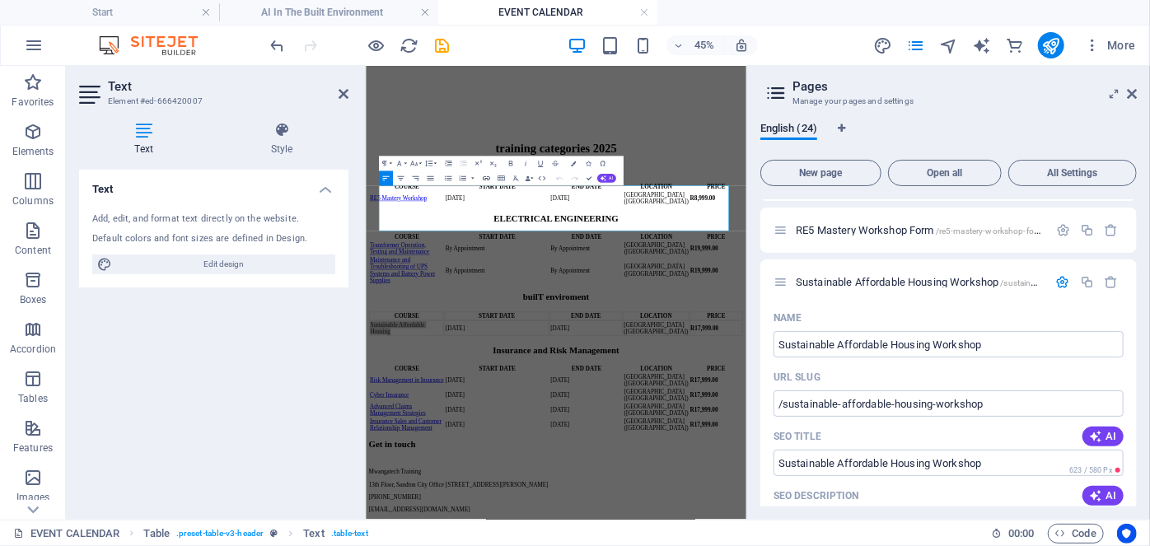
click at [487, 180] on icon "button" at bounding box center [486, 179] width 7 height 4
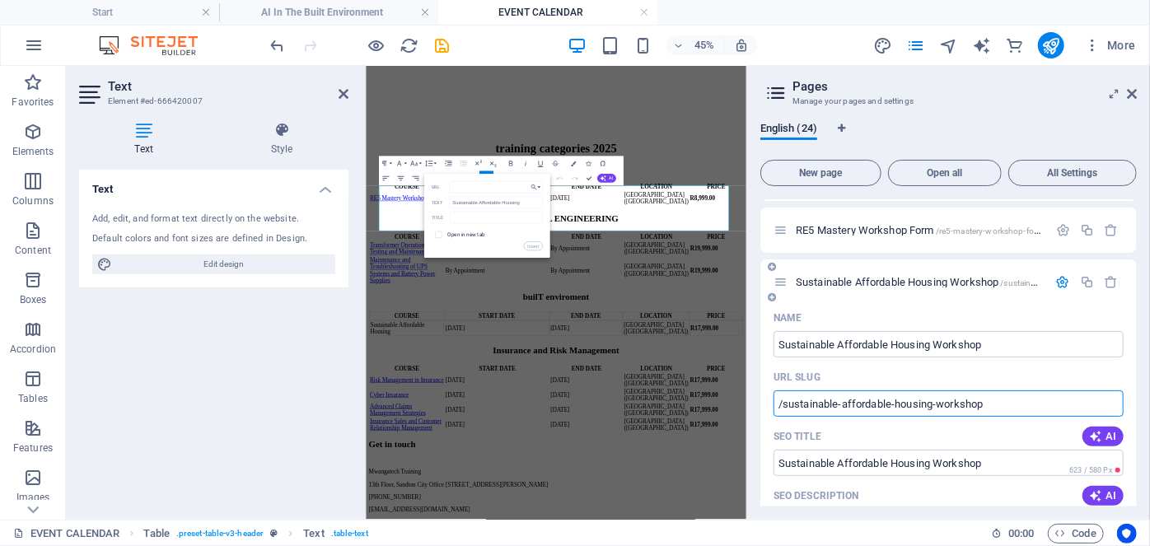
drag, startPoint x: 1004, startPoint y: 403, endPoint x: 778, endPoint y: 396, distance: 225.9
click at [778, 396] on input "/sustainable-affordable-housing-workshop" at bounding box center [949, 404] width 350 height 26
click at [472, 190] on input "URL" at bounding box center [495, 187] width 93 height 12
click at [472, 189] on input "URL" at bounding box center [495, 187] width 93 height 12
paste input "/sustainable-affordable-housing-workshop"
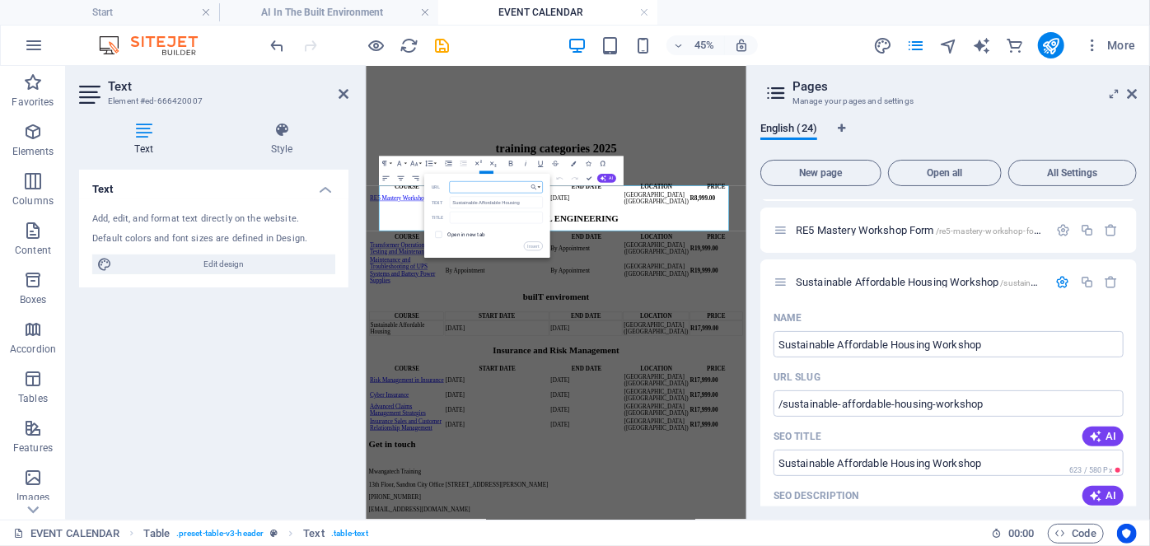
type input "/sustainable-affordable-housing-workshop"
drag, startPoint x: 527, startPoint y: 244, endPoint x: 360, endPoint y: 397, distance: 226.9
click at [527, 244] on button "Insert" at bounding box center [533, 246] width 19 height 9
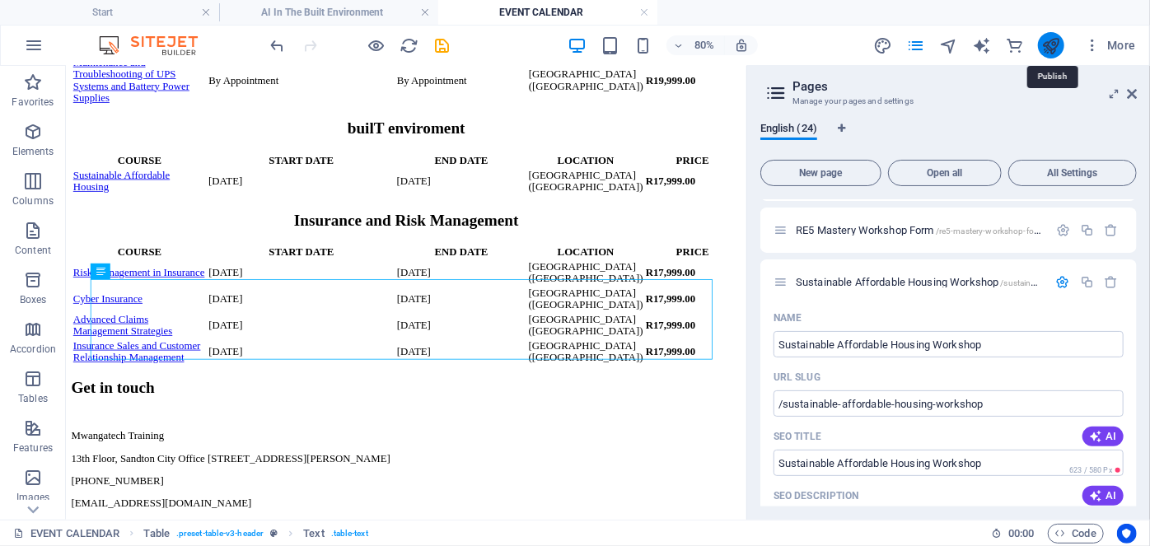
click at [1048, 49] on icon "publish" at bounding box center [1051, 45] width 19 height 19
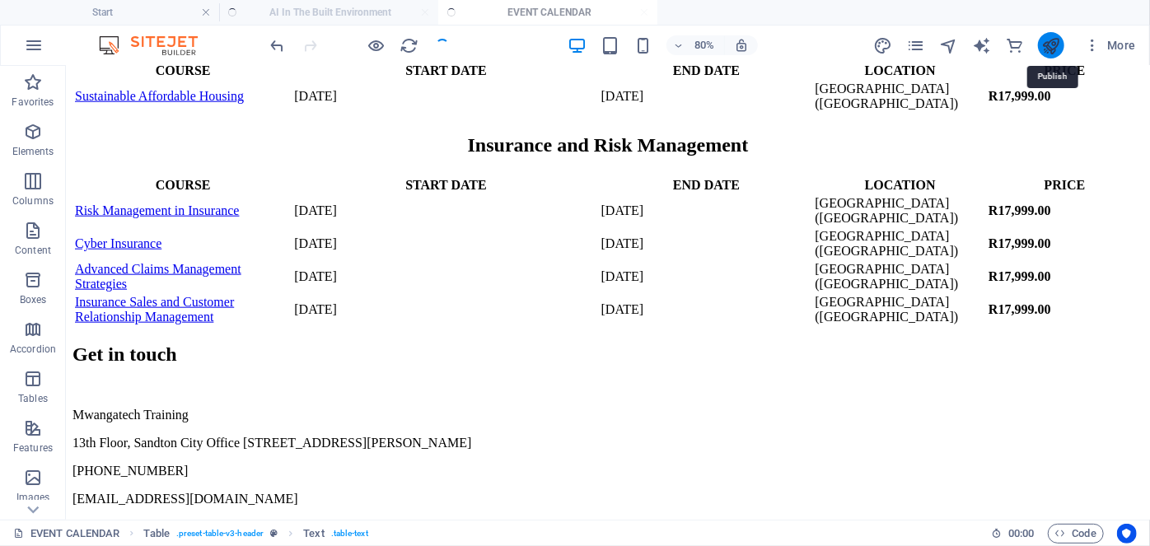
scroll to position [861, 0]
